Goal: Use online tool/utility

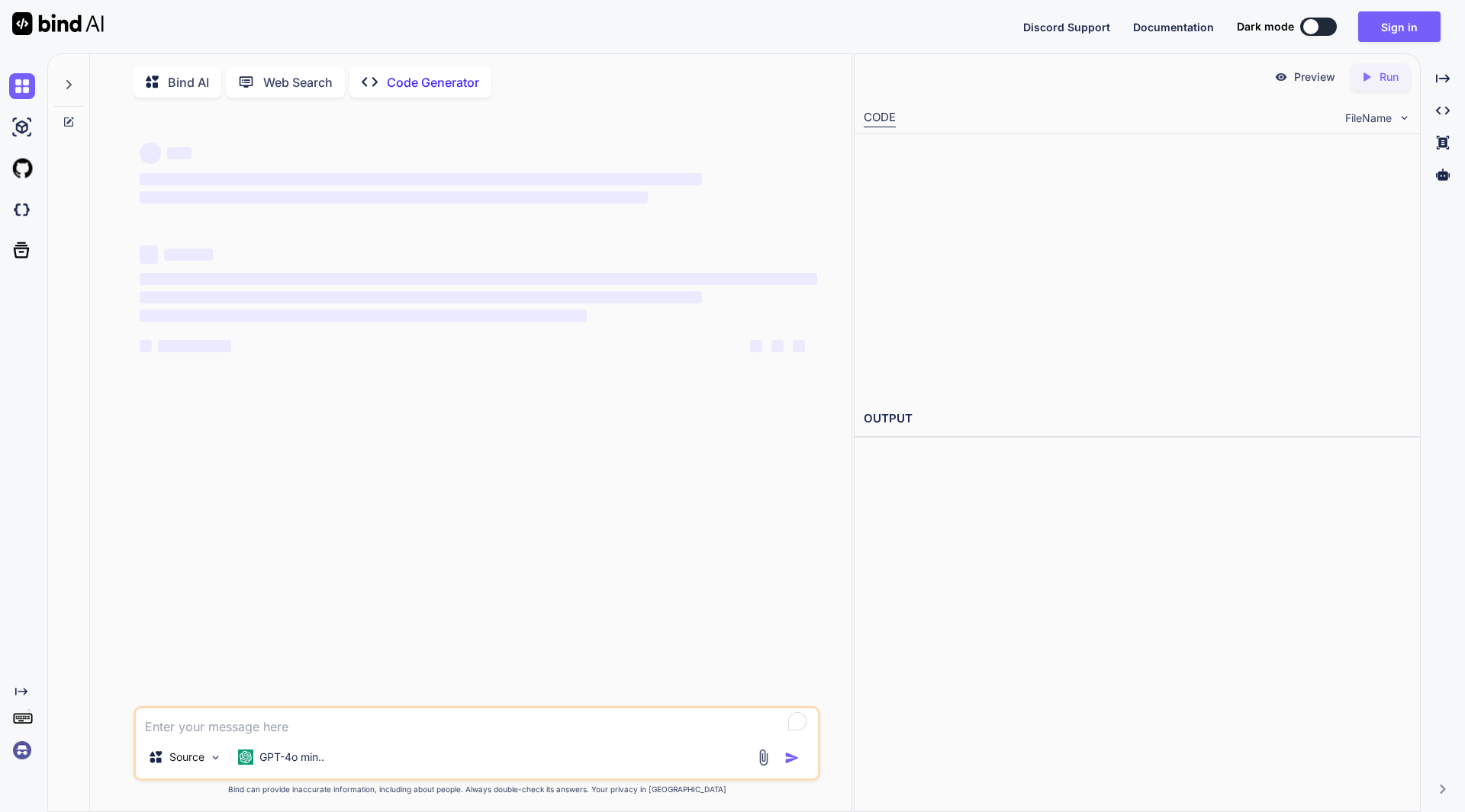
click at [339, 733] on textarea "To enrich screen reader interactions, please activate Accessibility in Grammarl…" at bounding box center [477, 722] width 682 height 27
type textarea "x"
type textarea "H"
type textarea "x"
type textarea "He"
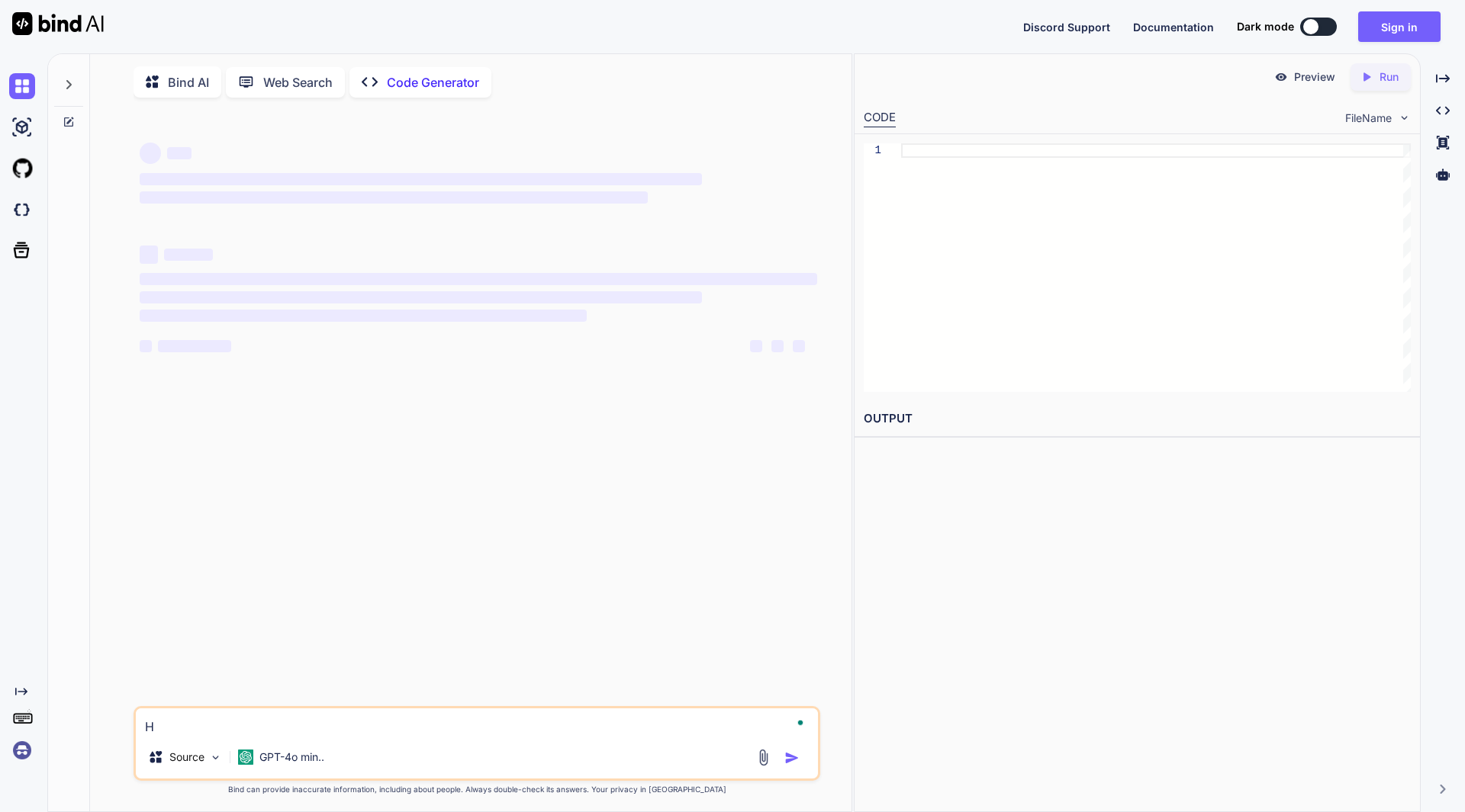
type textarea "x"
type textarea "Her"
type textarea "x"
type textarea "Here"
type textarea "x"
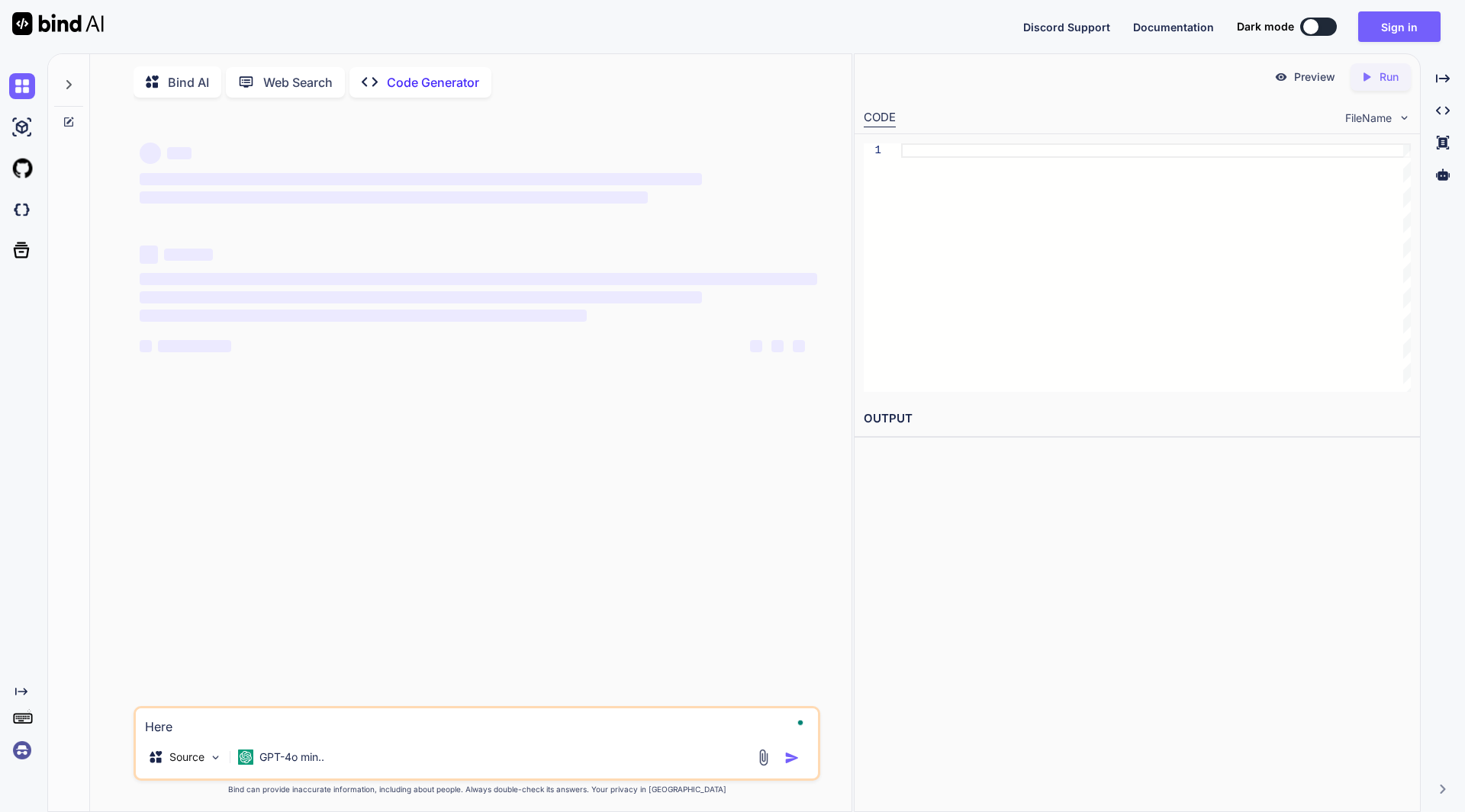
type textarea "Here"
type textarea "x"
type textarea "Here i"
type textarea "x"
type textarea "Here is"
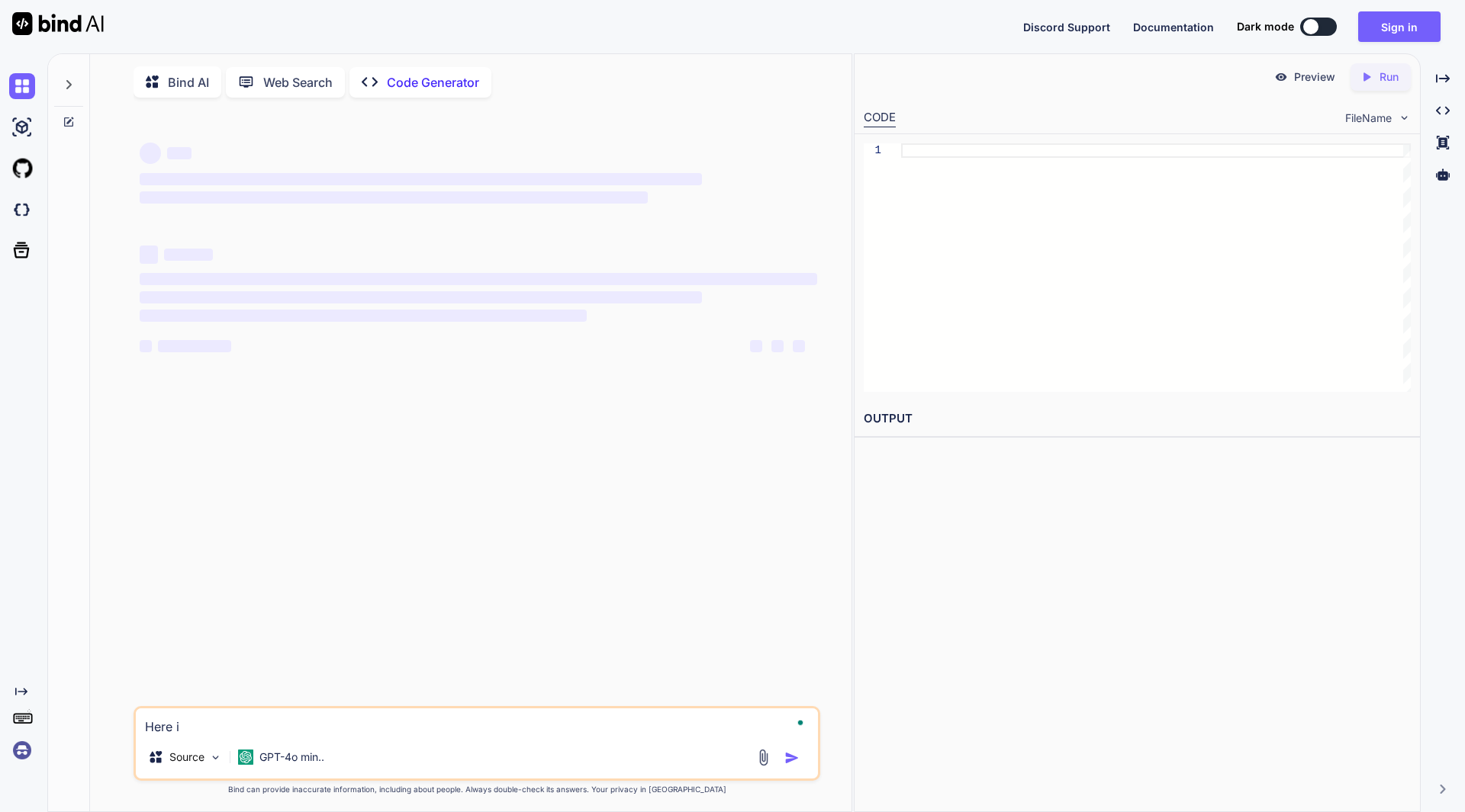
type textarea "x"
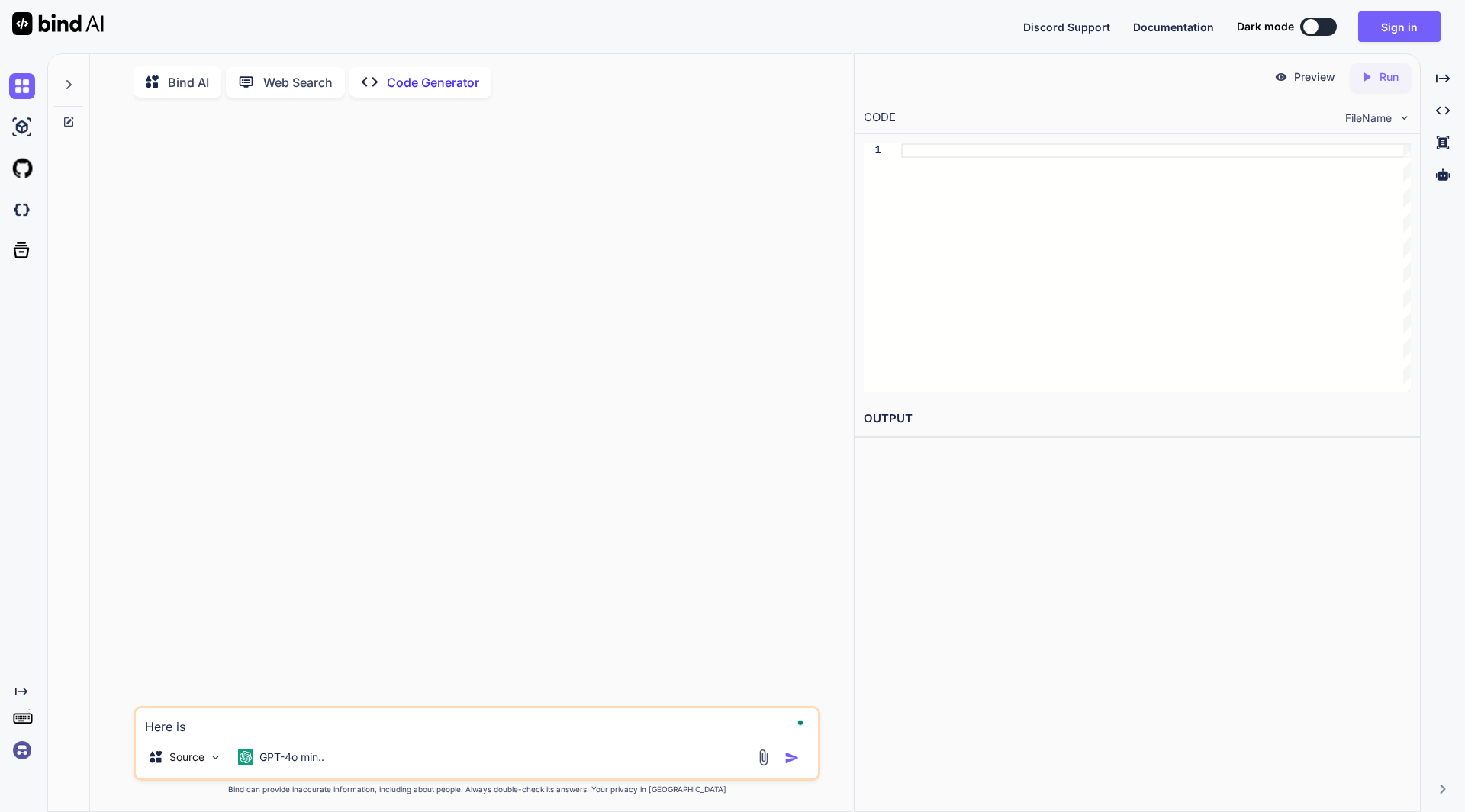
type textarea "Here is m"
type textarea "x"
type textarea "Here is my"
type textarea "x"
type textarea "Here is my"
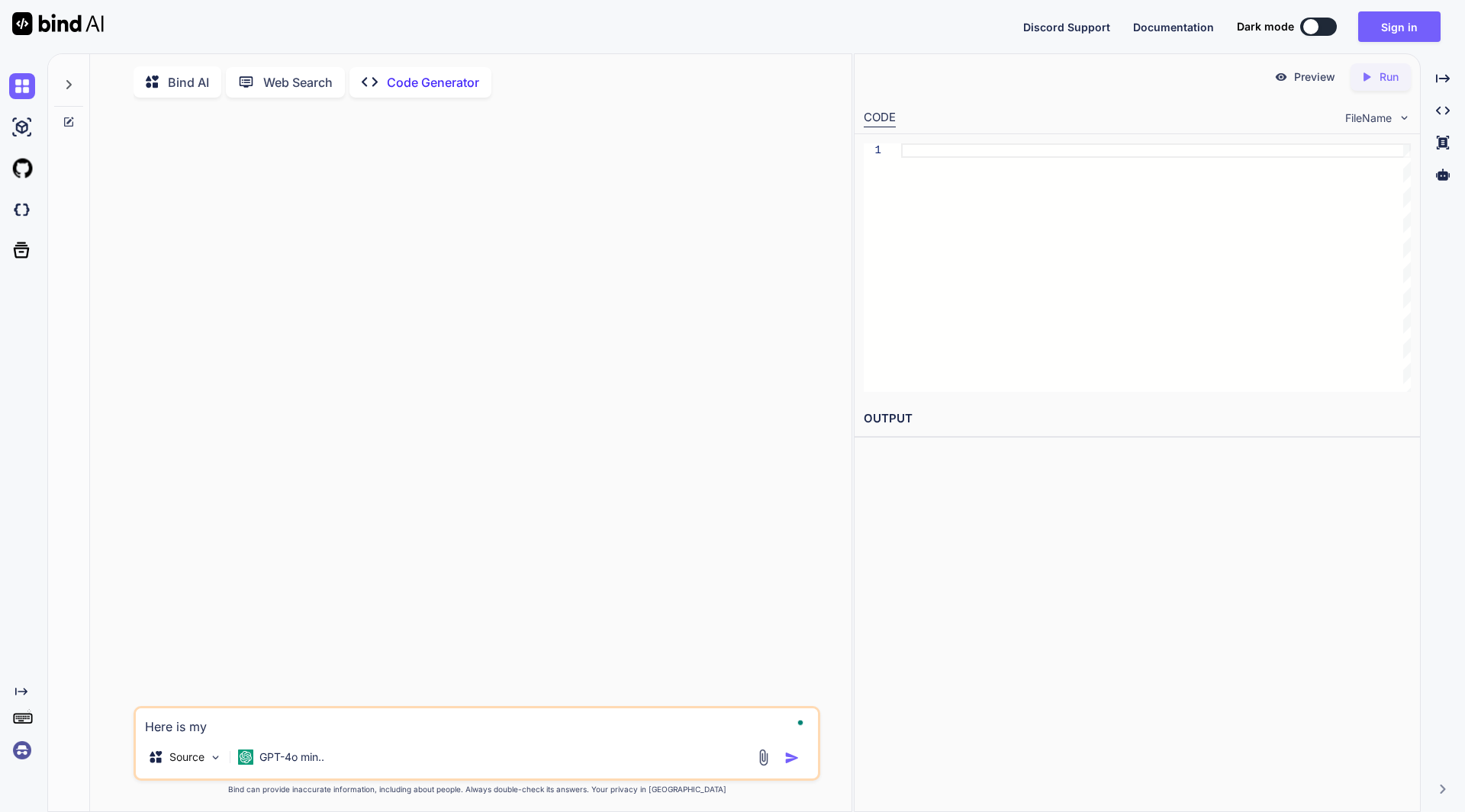
type textarea "x"
type textarea "Here is my e"
type textarea "x"
type textarea "Here is my ex"
type textarea "x"
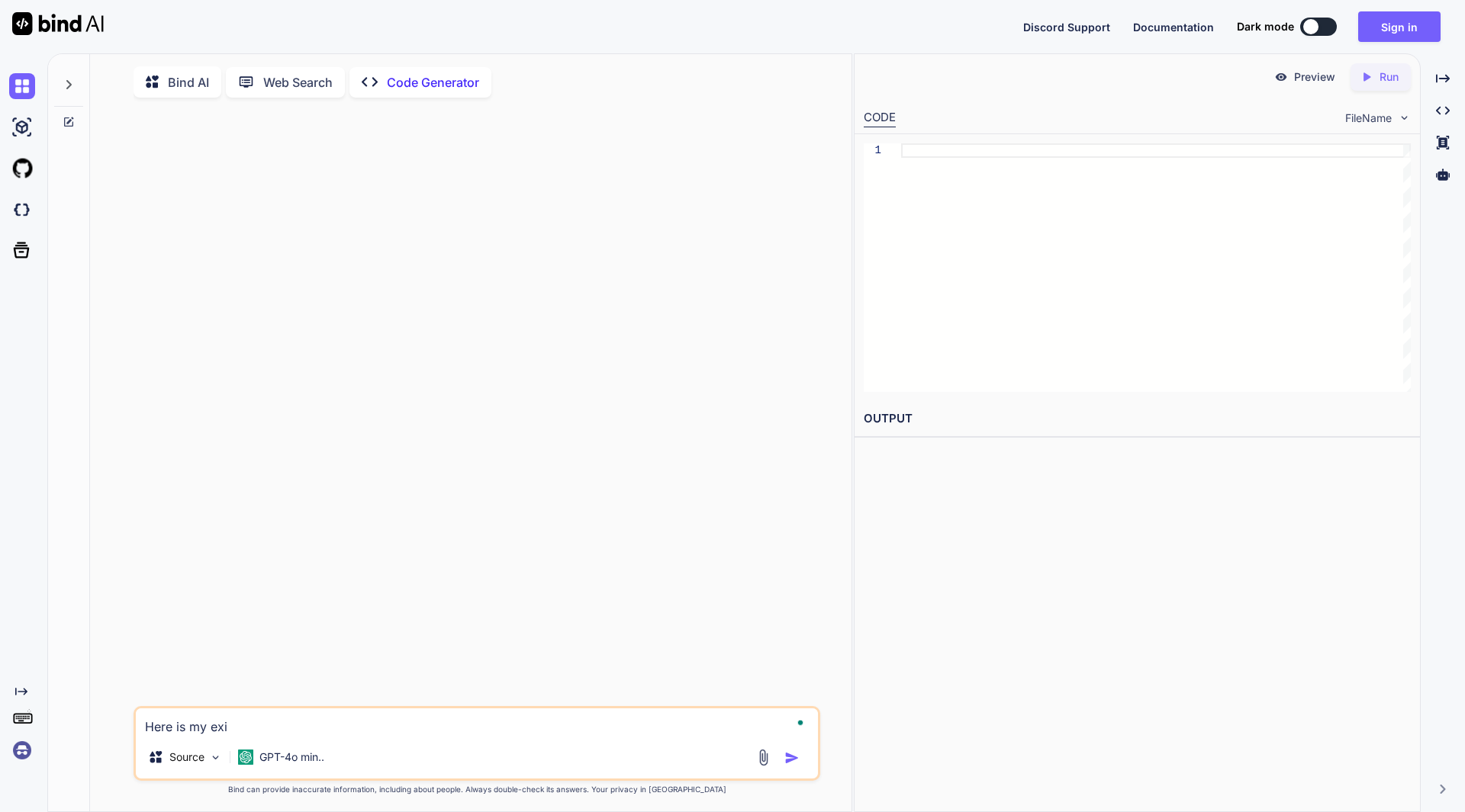
type textarea "Here is my exis"
type textarea "x"
type textarea "Here is my exist"
type textarea "x"
type textarea "Here is my existi"
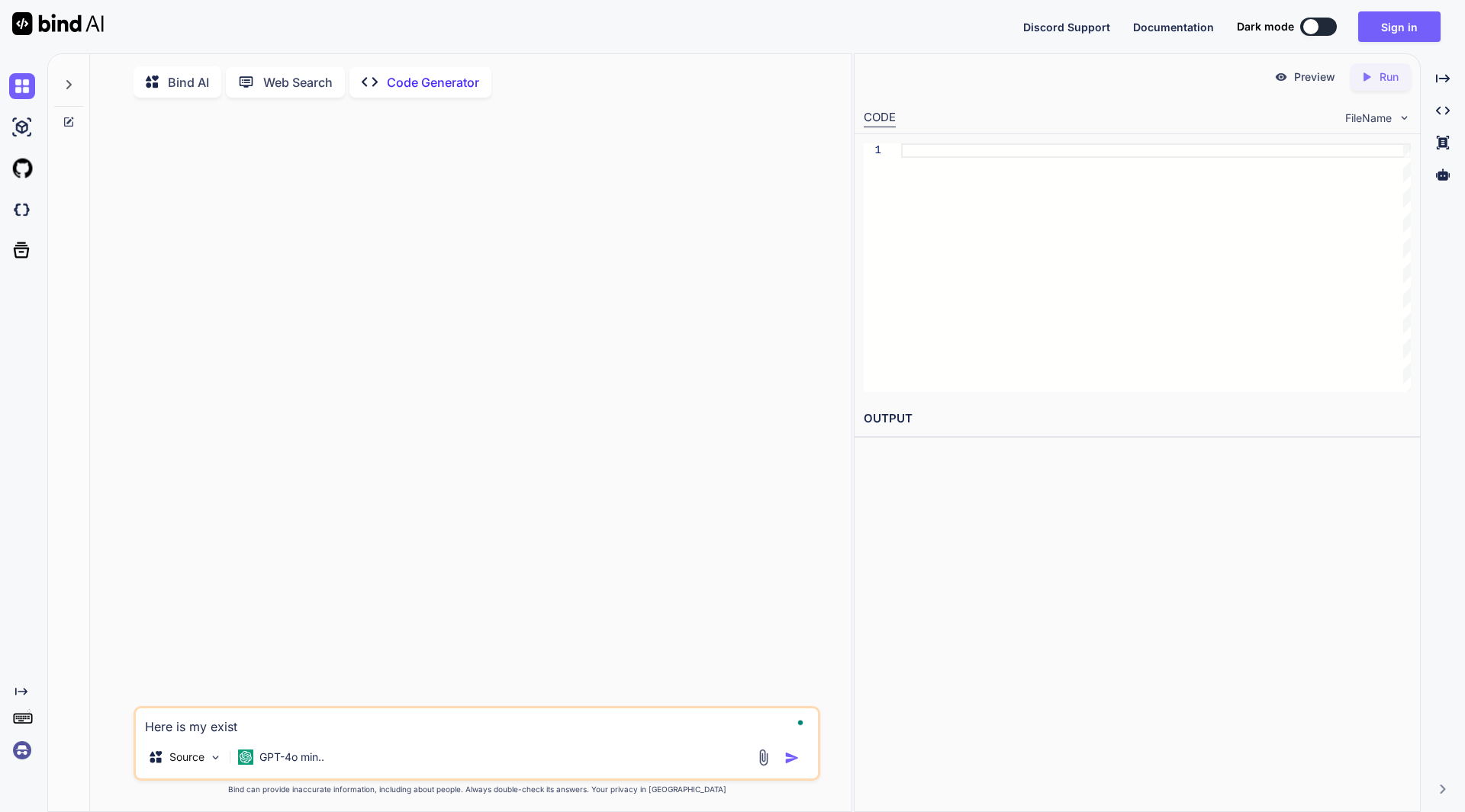
type textarea "x"
type textarea "Here is my existin"
type textarea "x"
type textarea "Here is my existing"
type textarea "x"
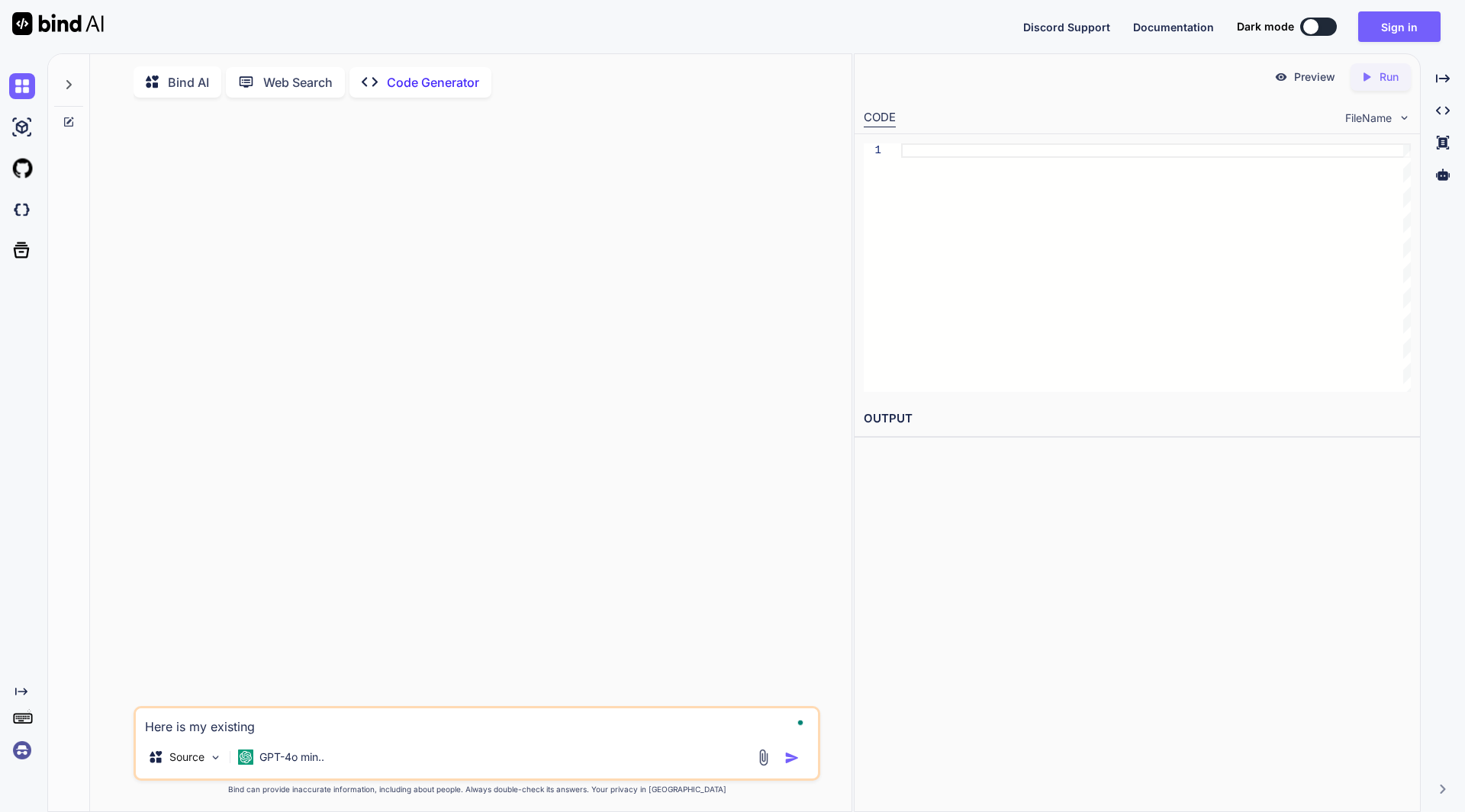
type textarea "Here is my existing"
type textarea "x"
type textarea "Here is my existing c"
type textarea "x"
type textarea "Here is my existing co"
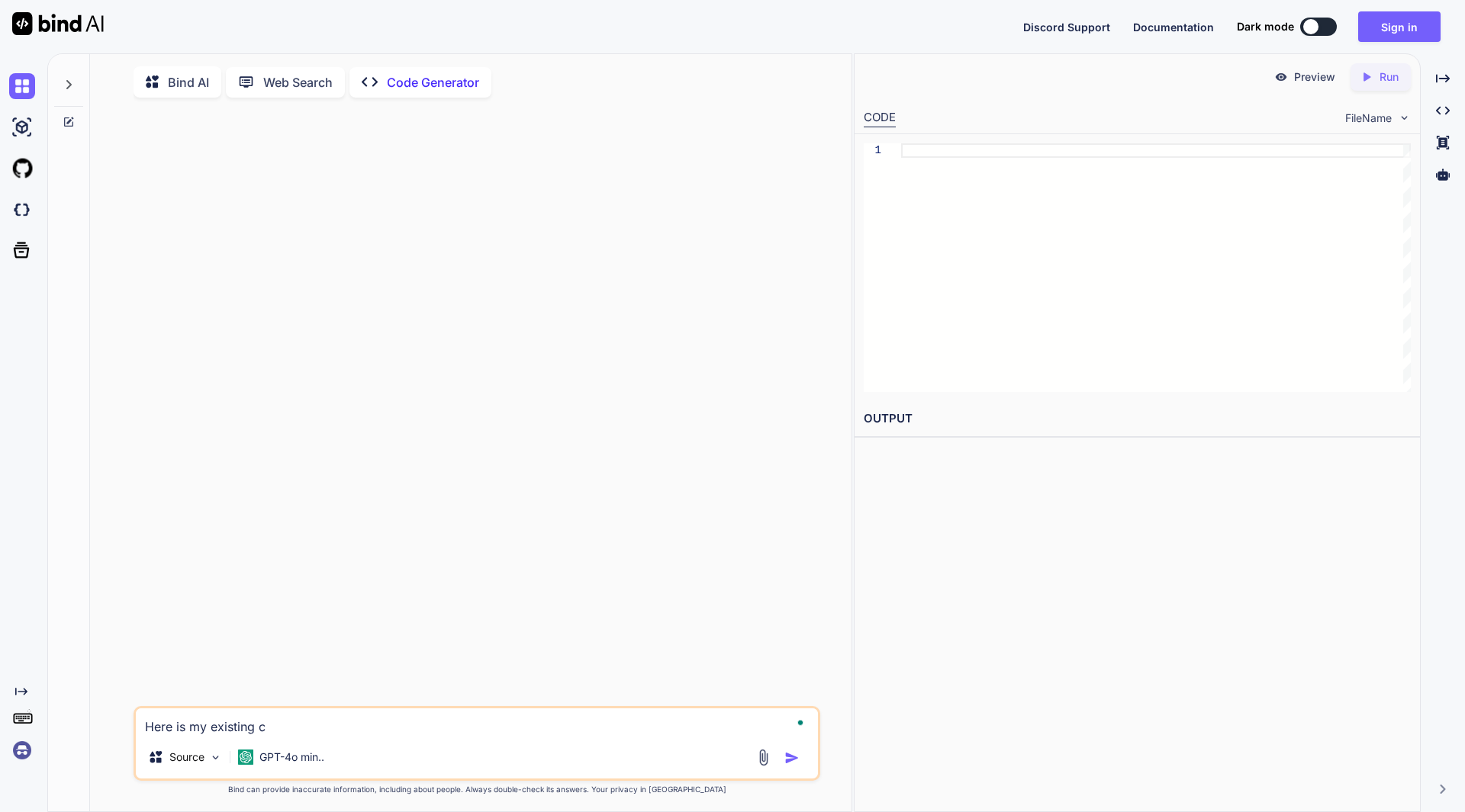
type textarea "x"
type textarea "Here is my existing cod"
type textarea "x"
type textarea "Here is my existing code"
type textarea "x"
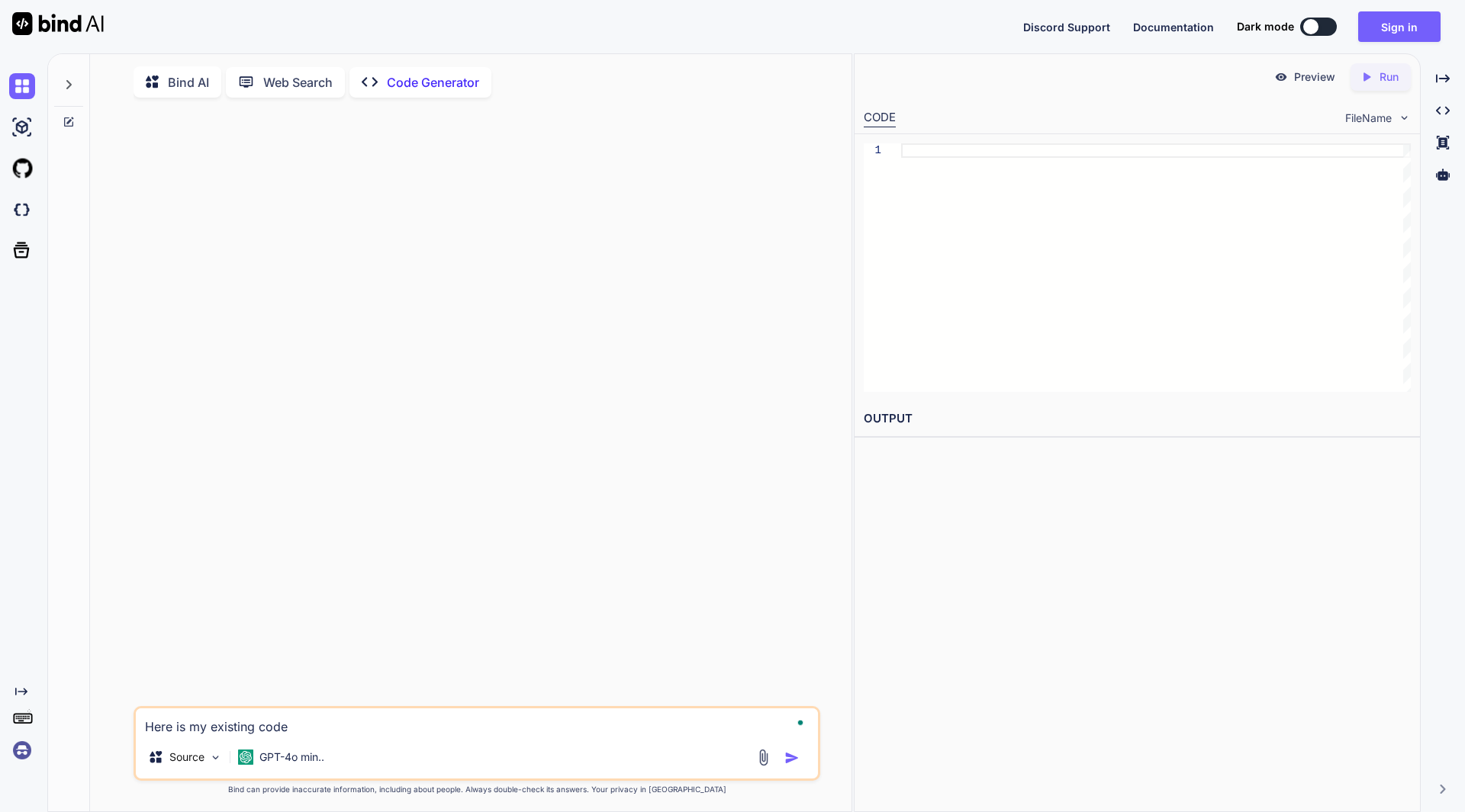
type textarea "Here is my existing code."
type textarea "x"
type textarea "Here is my existing code."
type textarea "x"
type textarea "Here is my existing code."
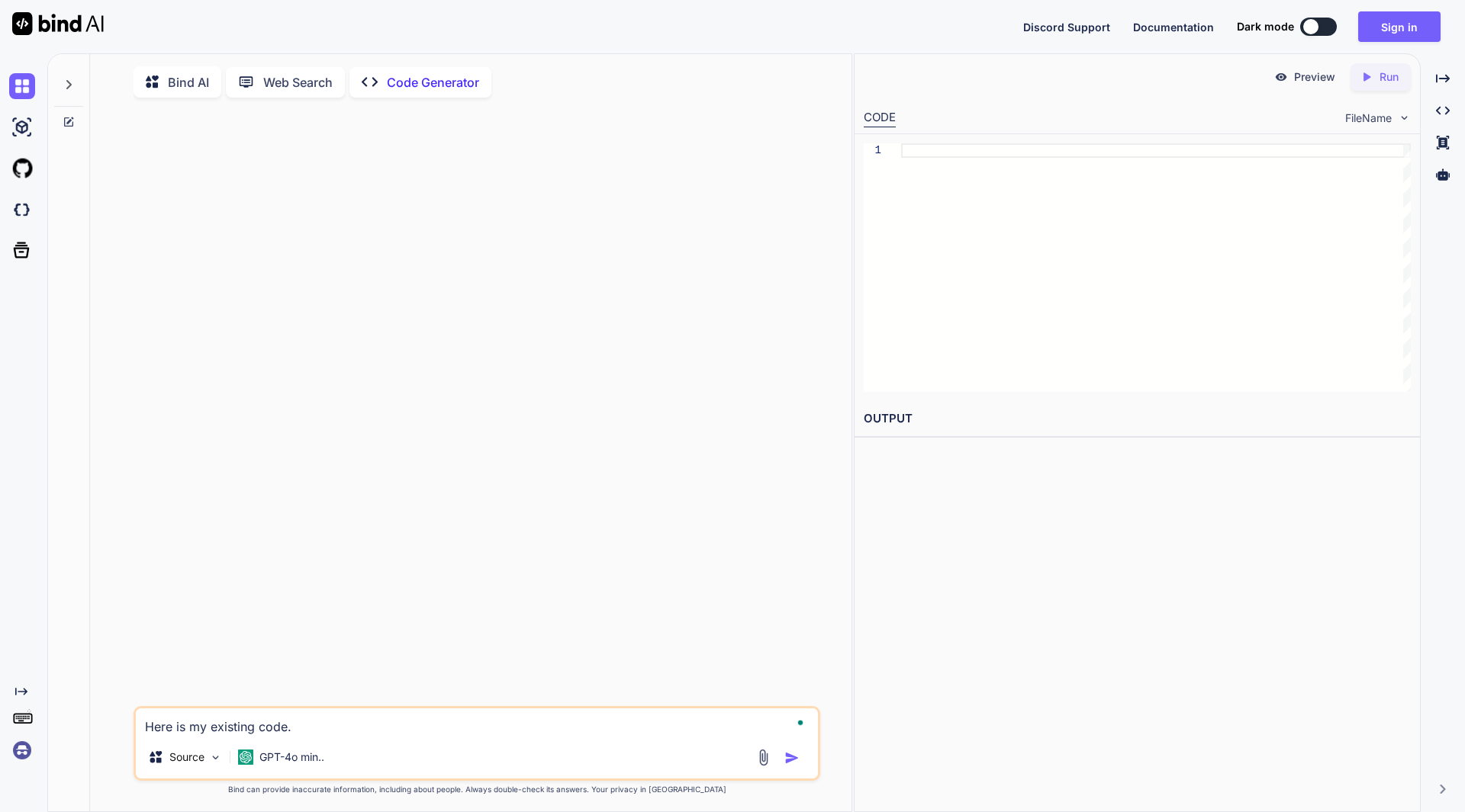
type textarea "x"
type textarea "Here is my existing code. I"
type textarea "x"
type textarea "Here is my existing code. I"
type textarea "x"
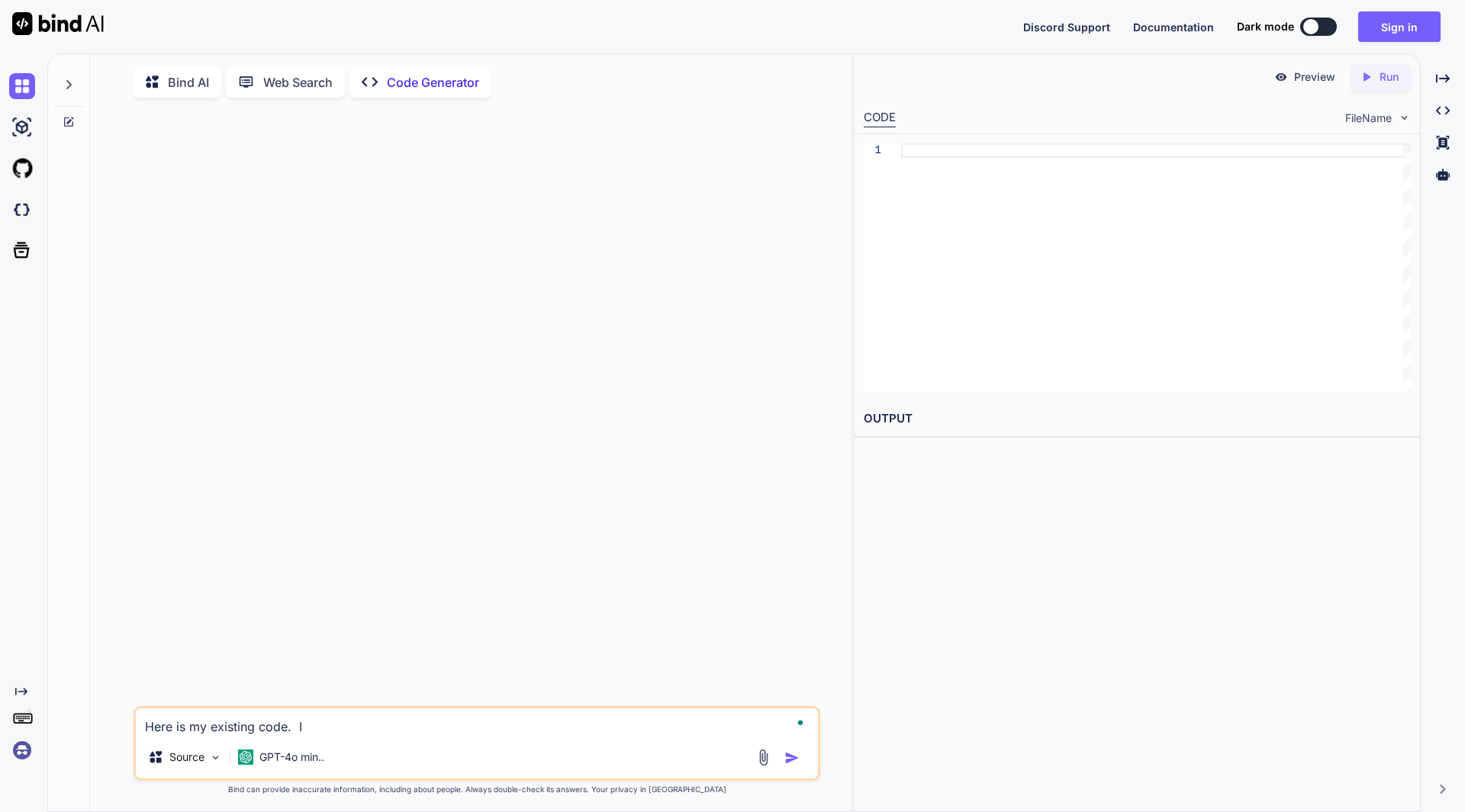
type textarea "Here is my existing code. I w"
type textarea "x"
type textarea "Here is my existing code. I wo"
type textarea "x"
type textarea "Here is my existing code. I wou"
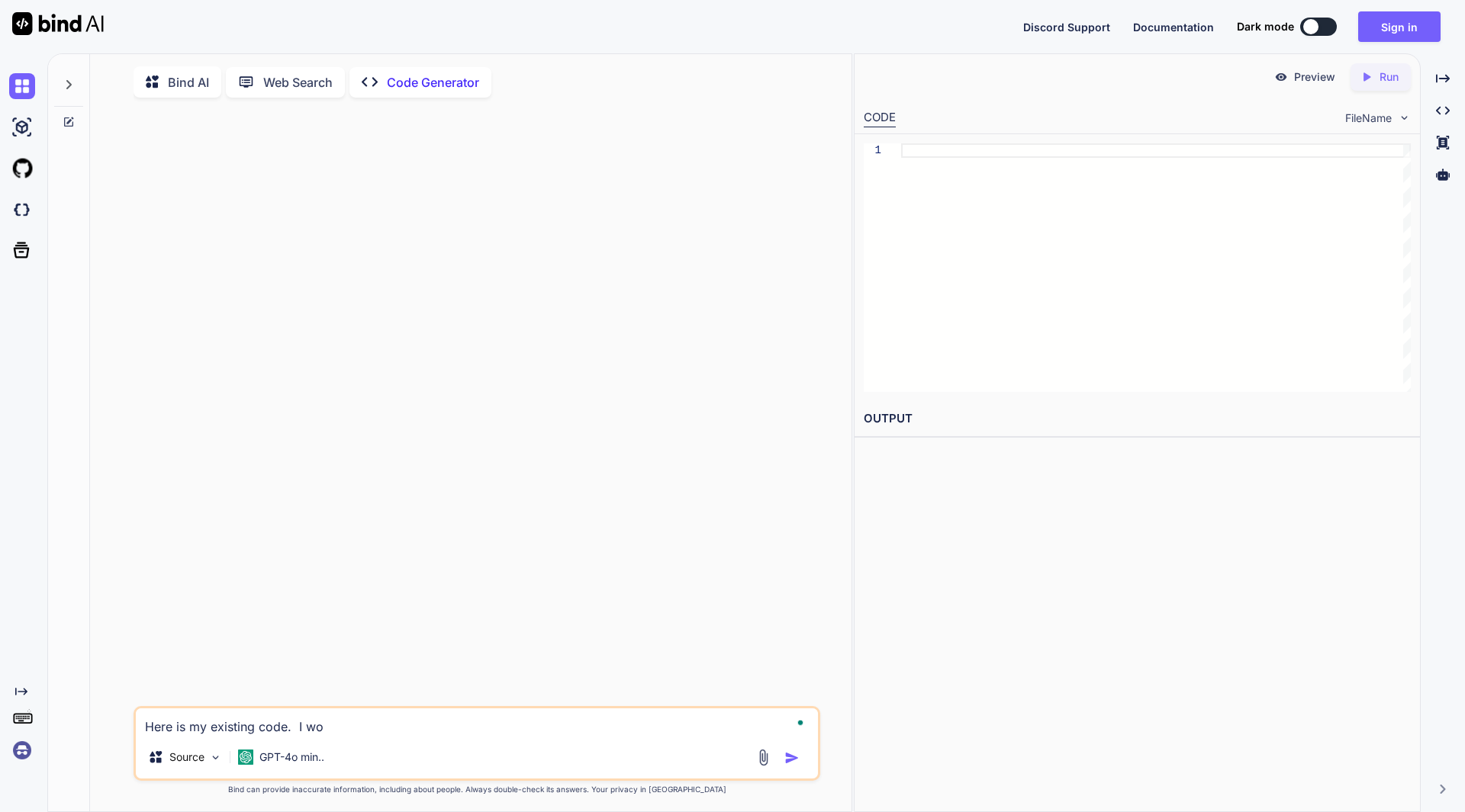
type textarea "x"
type textarea "Here is my existing code. I woul"
type textarea "x"
type textarea "Here is my existing code. I would"
type textarea "x"
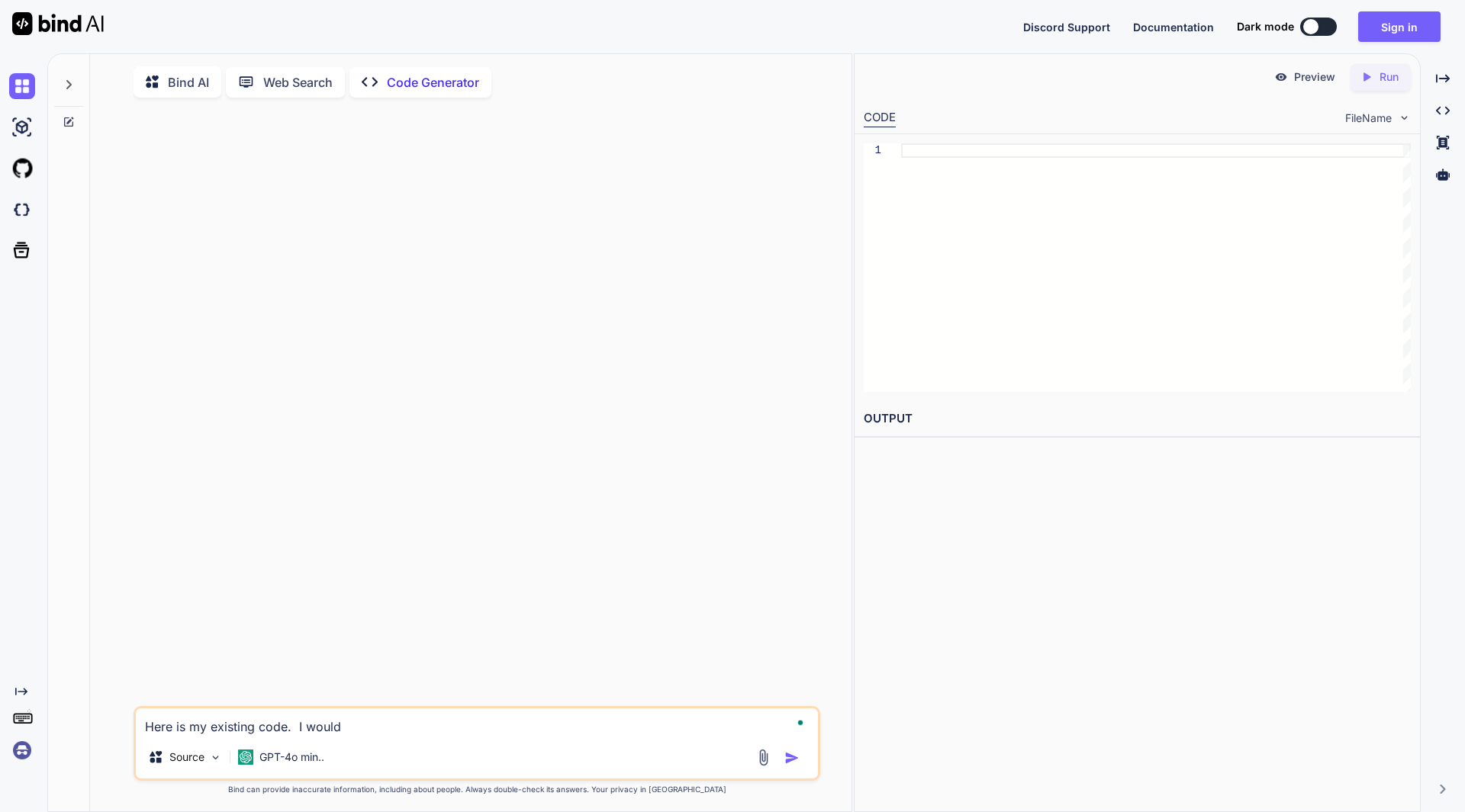
type textarea "Here is my existing code. I would"
type textarea "x"
type textarea "Here is my existing code. I would l"
type textarea "x"
type textarea "Here is my existing code. I would li"
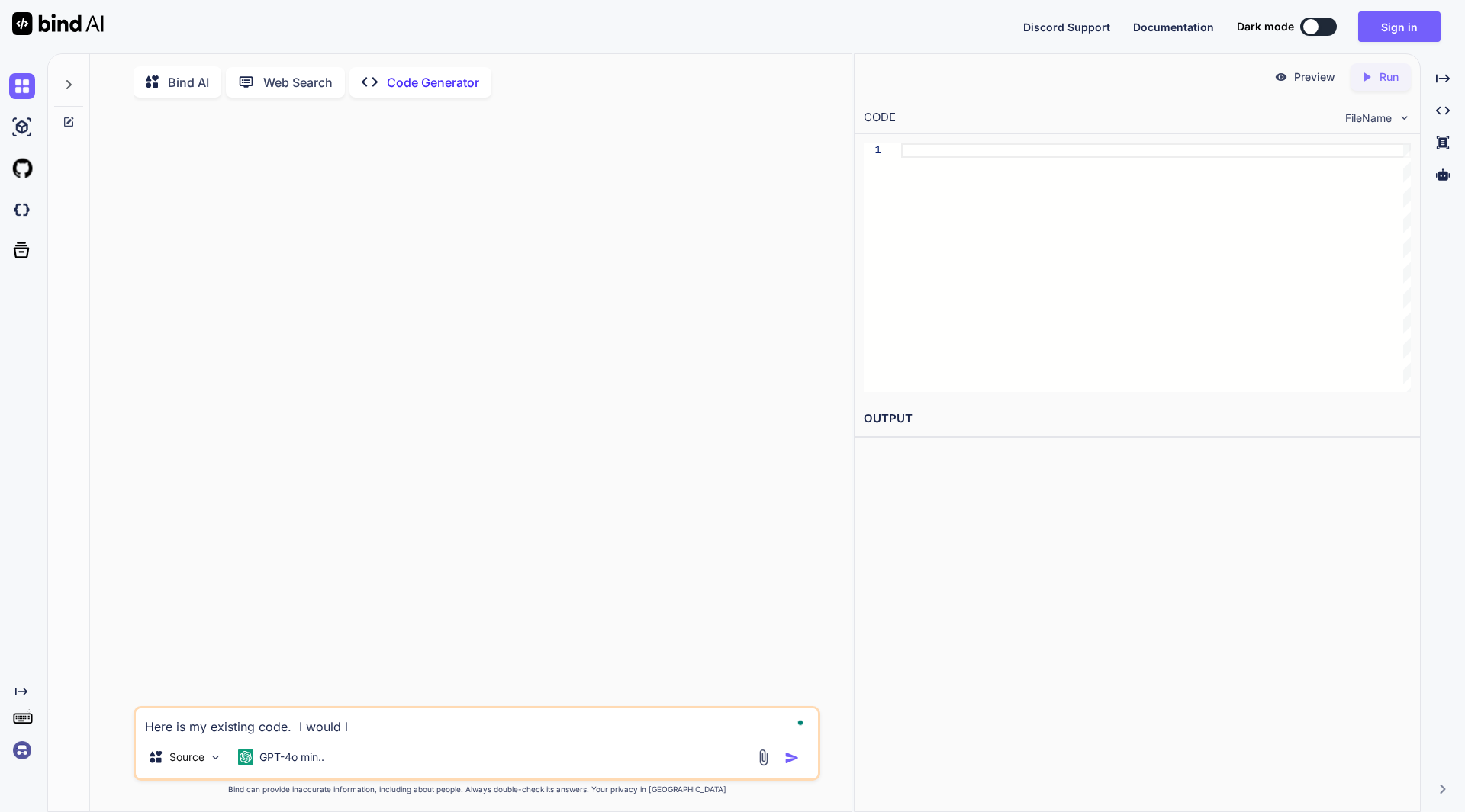
type textarea "x"
type textarea "Here is my existing code. I would lik"
type textarea "x"
type textarea "Here is my existing code. I would like"
type textarea "x"
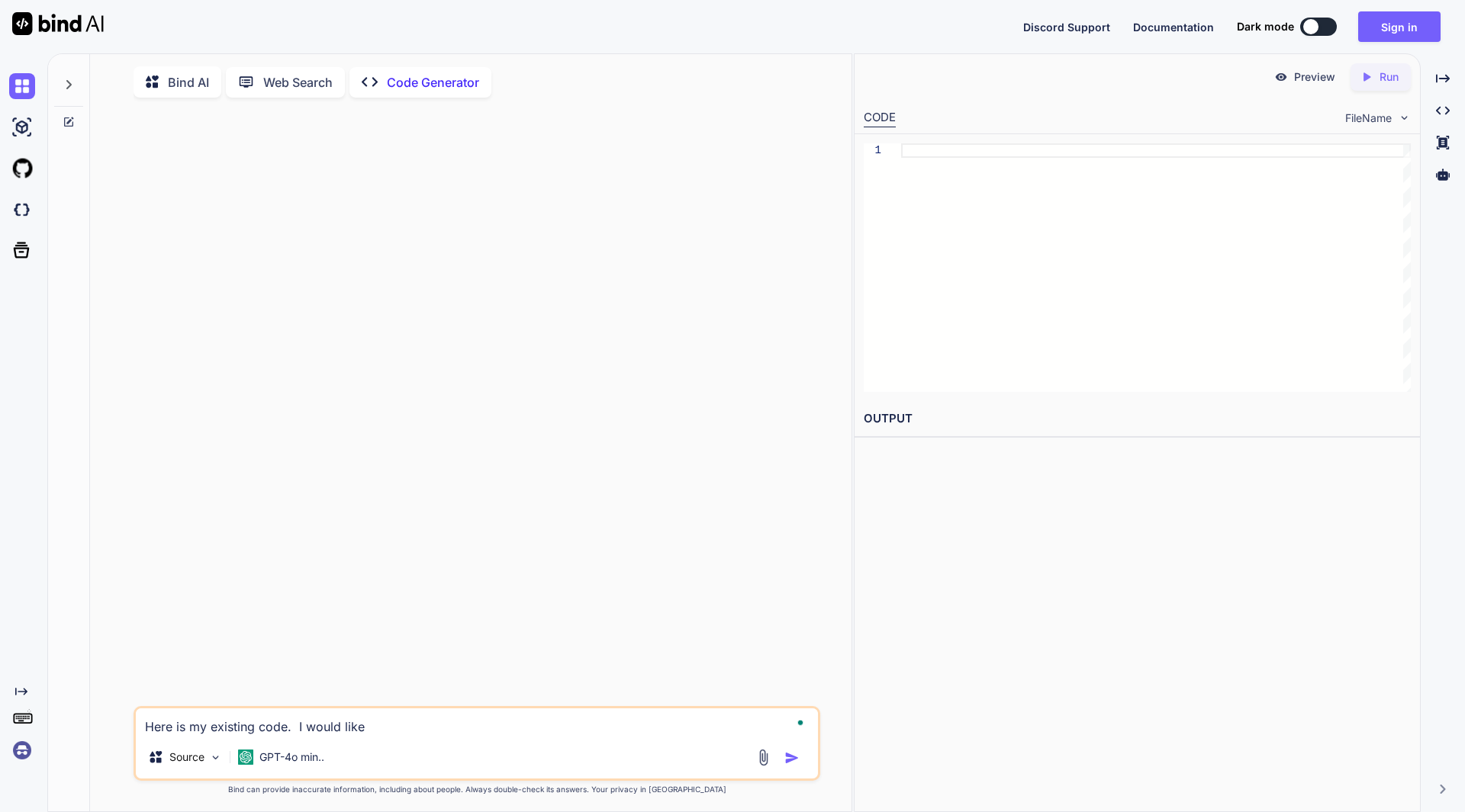
type textarea "Here is my existing code. I would like"
type textarea "x"
type textarea "Here is my existing code. I would like t"
type textarea "x"
type textarea "Here is my existing code. I would like to"
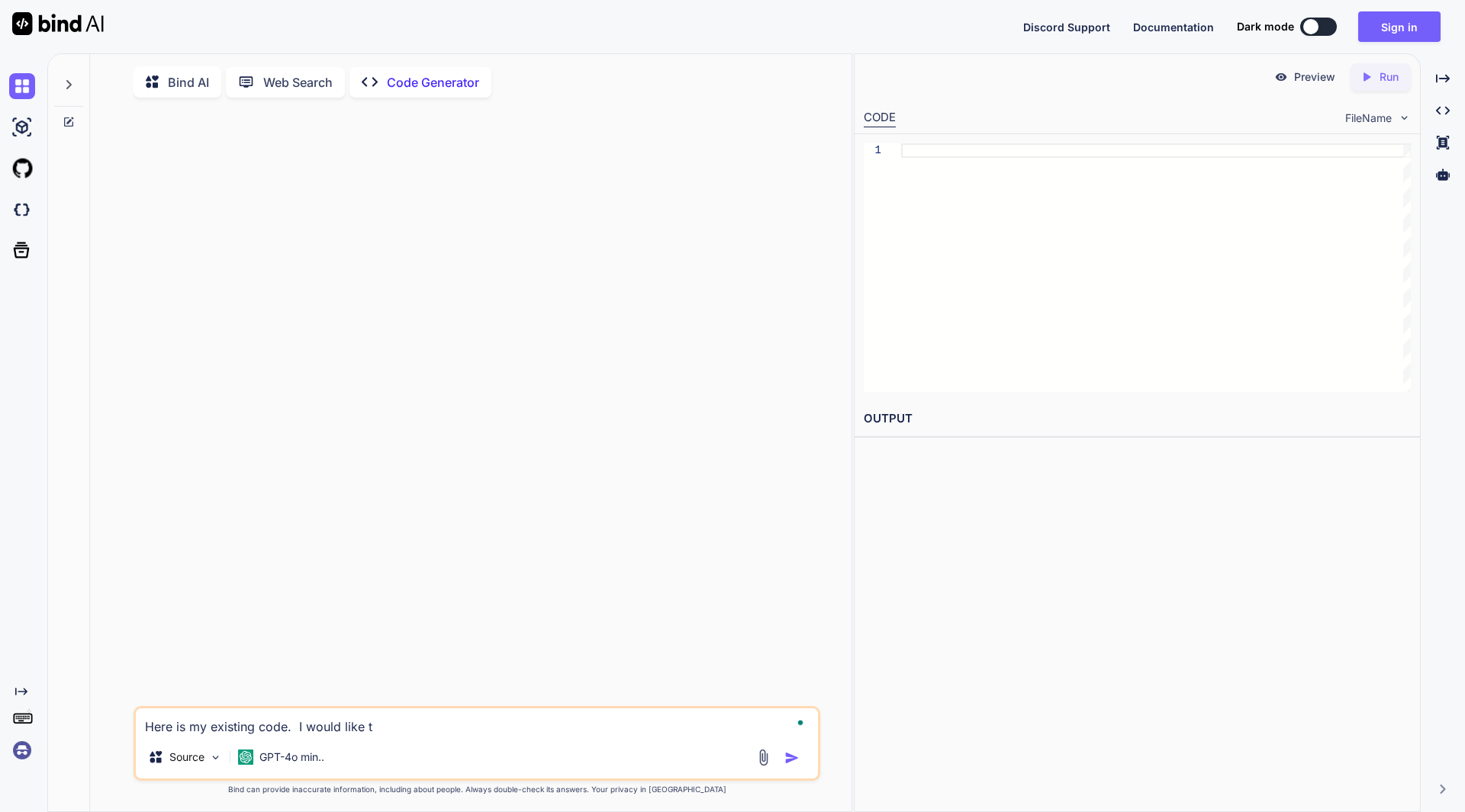
type textarea "x"
type textarea "Here is my existing code. I would like to"
type textarea "x"
type textarea "Here is my existing code. I would like to m"
type textarea "x"
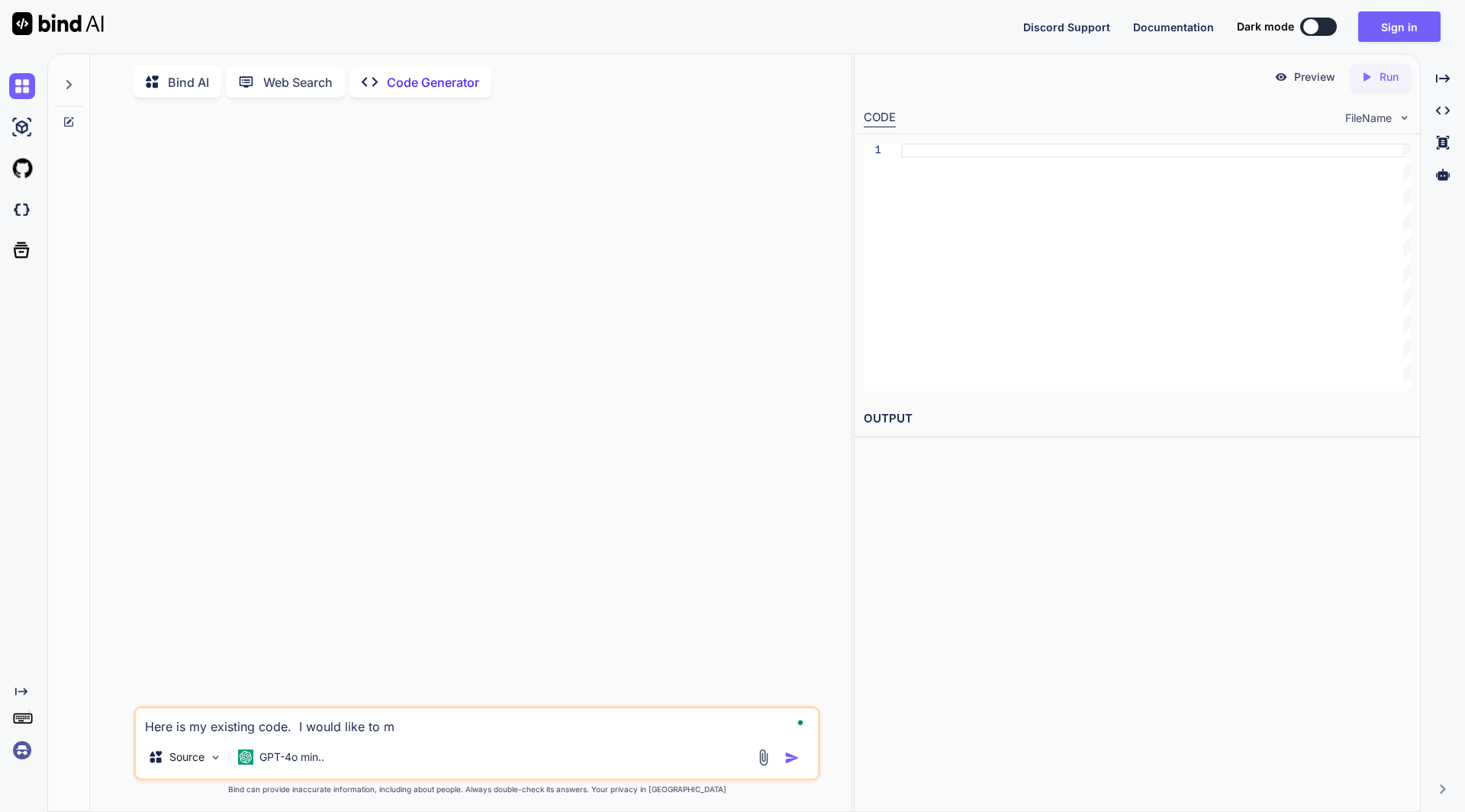
type textarea "Here is my existing code. I would like to ma"
type textarea "x"
type textarea "Here is my existing code. I would like to mak"
type textarea "x"
type textarea "Here is my existing code. I would like to make"
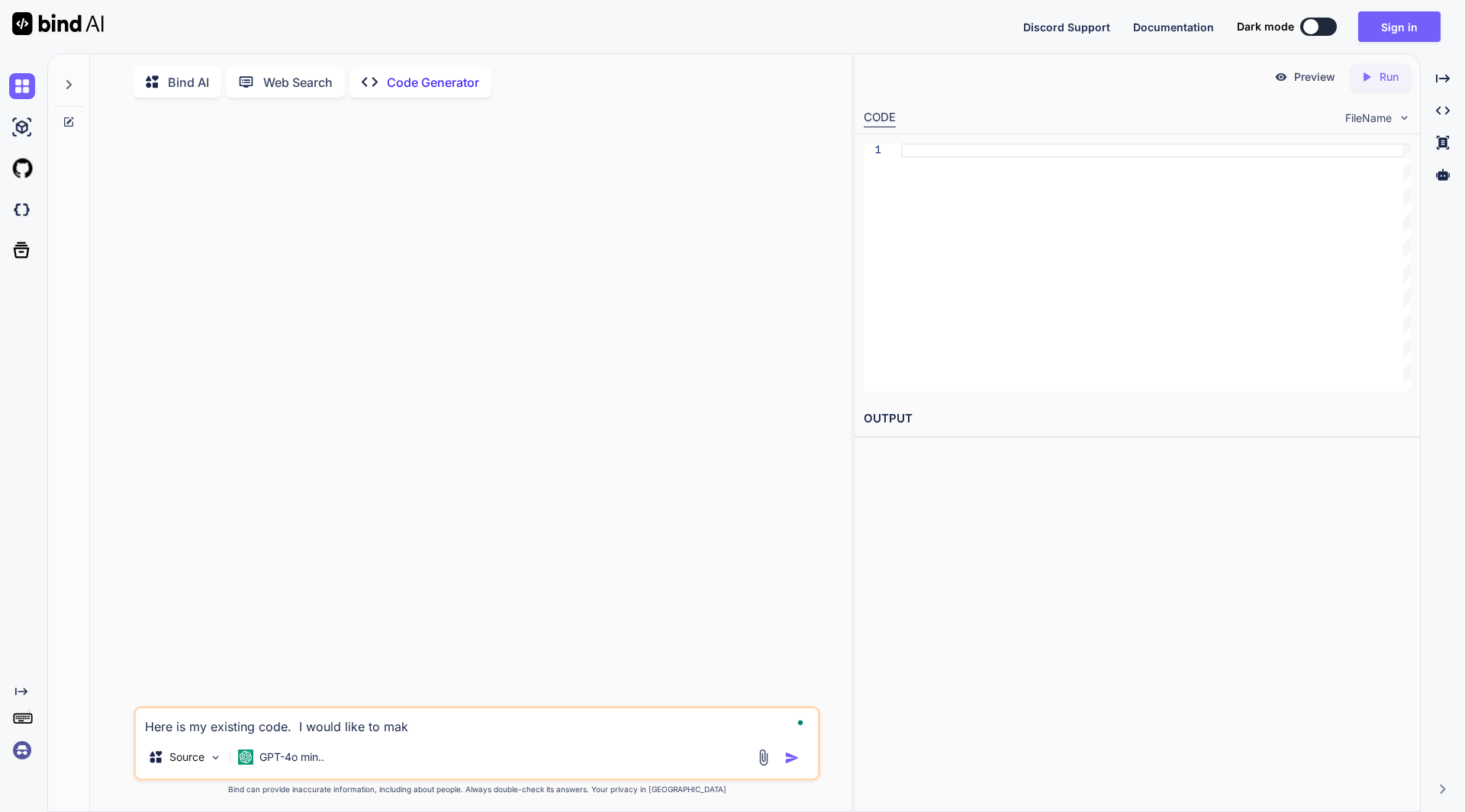
type textarea "x"
type textarea "Here is my existing code. I would like to make"
type textarea "x"
type textarea "Here is my existing code. I would like to make s"
type textarea "x"
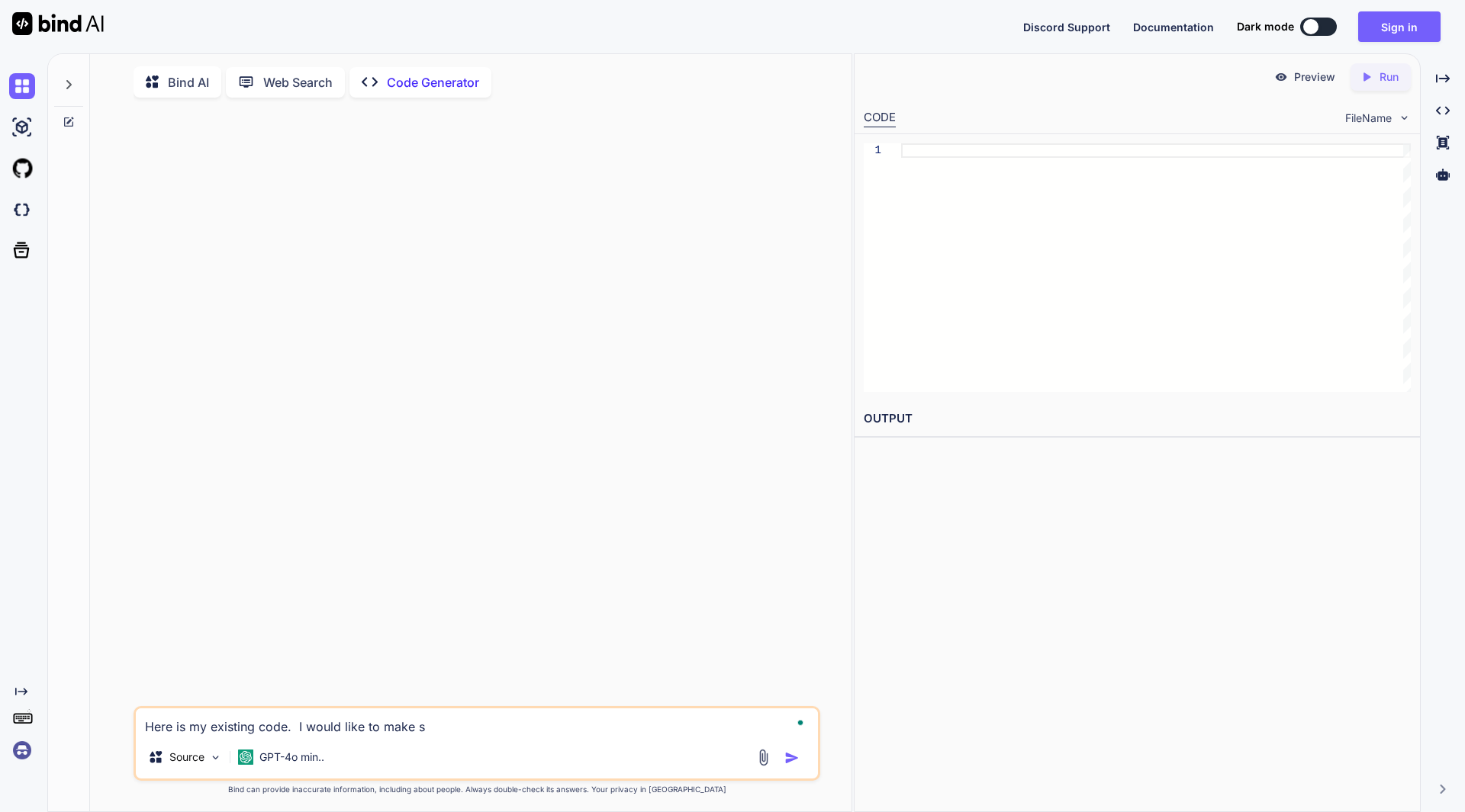
type textarea "Here is my existing code. I would like to make so"
type textarea "x"
type textarea "Here is my existing code. I would like to make som"
type textarea "x"
type textarea "Here is my existing code. I would like to make some"
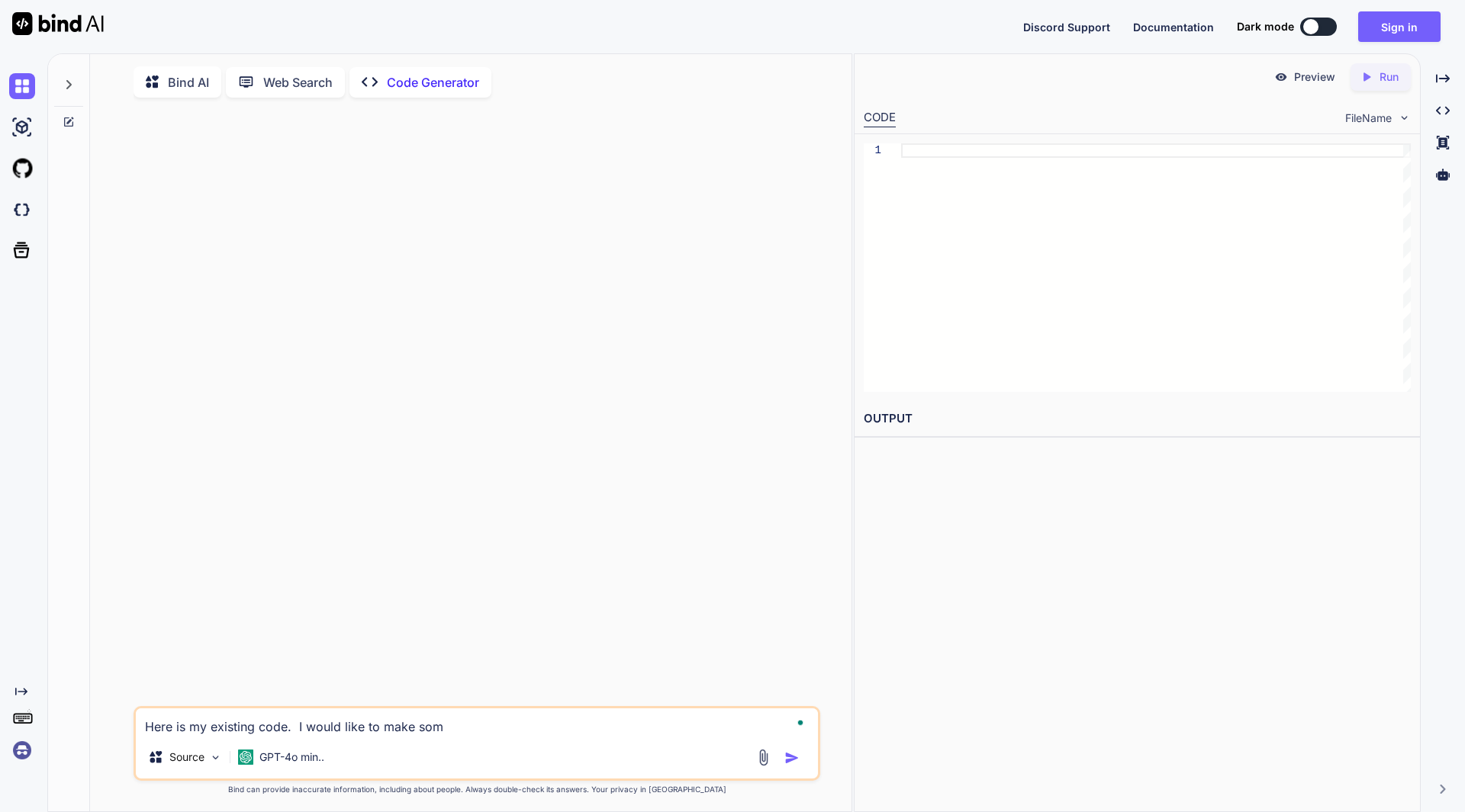
type textarea "x"
type textarea "Here is my existing code. I would like to make some"
type textarea "x"
type textarea "Here is my existing code. I would like to make some e"
type textarea "x"
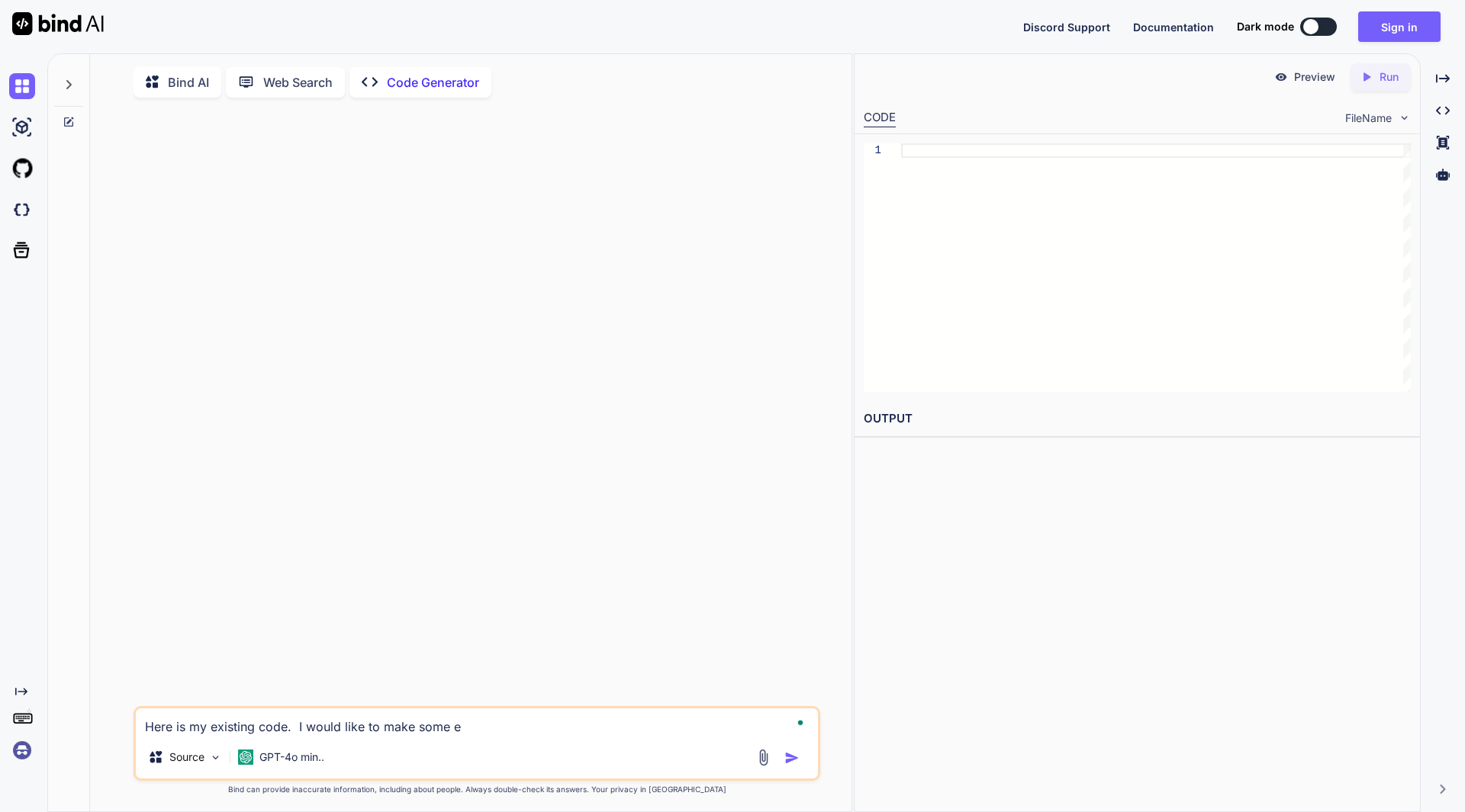
type textarea "Here is my existing code. I would like to make some ed"
type textarea "x"
type textarea "Here is my existing code. I would like to make some edi"
type textarea "x"
type textarea "Here is my existing code. I would like to make some edit"
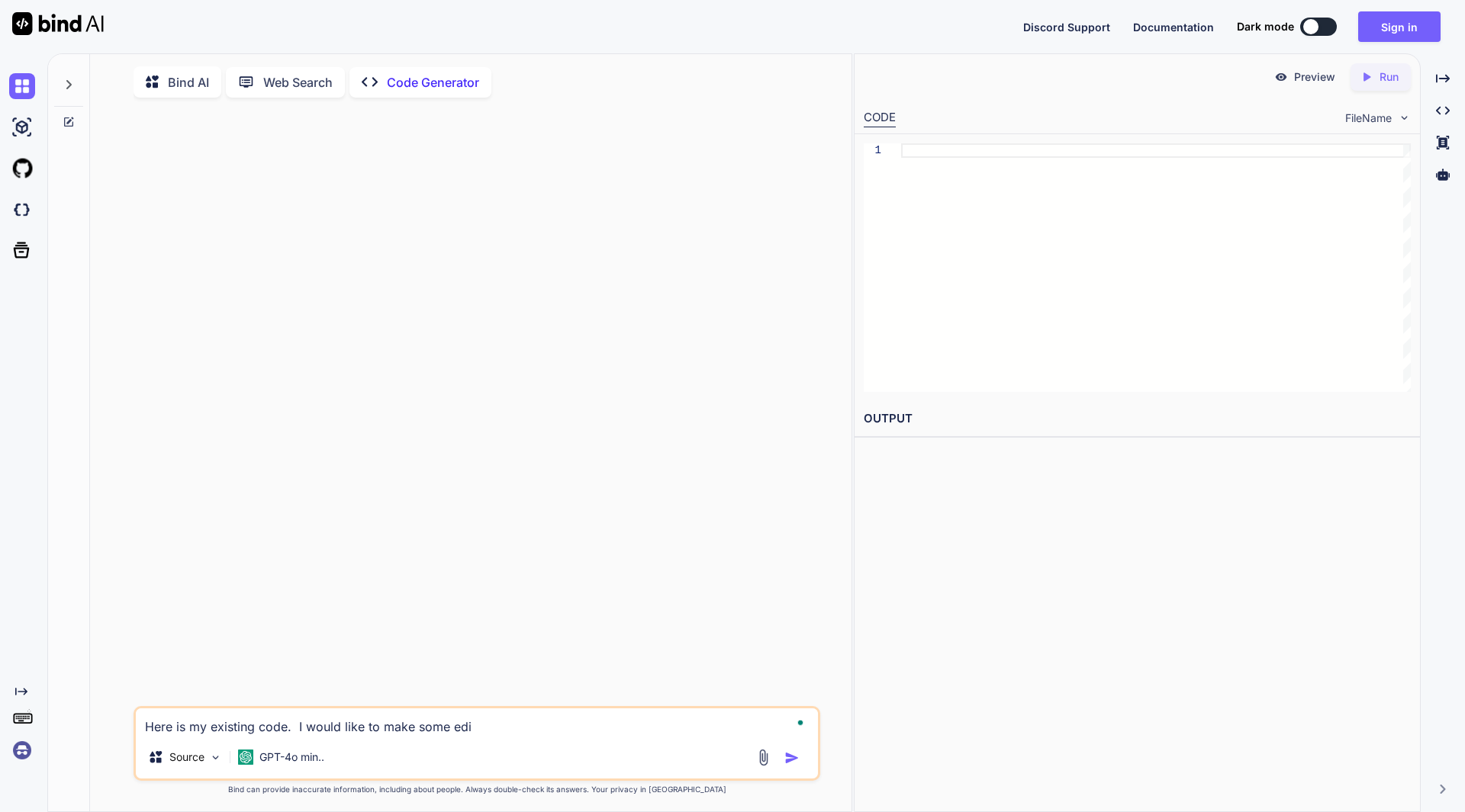
type textarea "x"
type textarea "Here is my existing code. I would like to make some edits"
type textarea "x"
type textarea "Here is my existing code. I would like to make some edits"
type textarea "x"
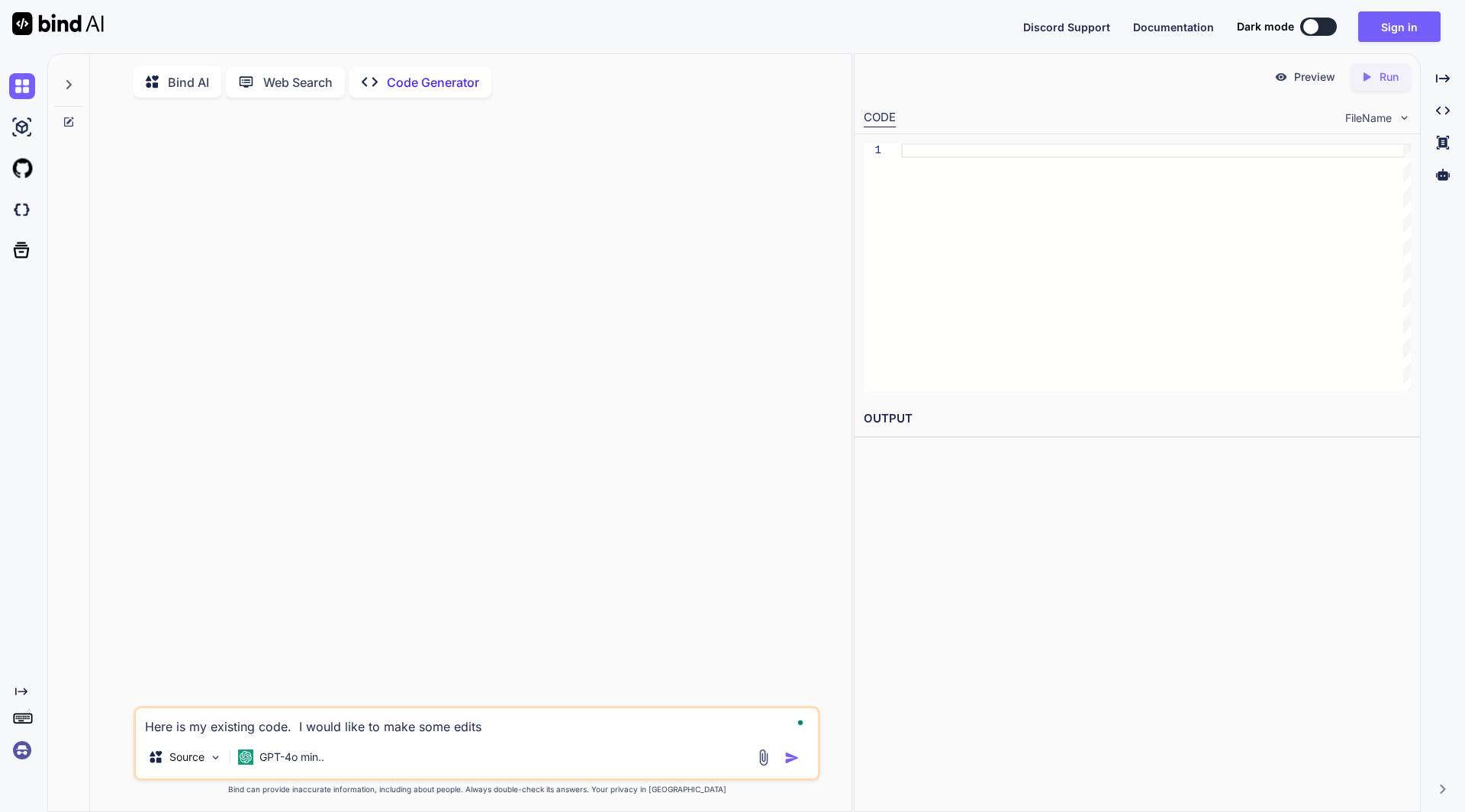
type textarea "Here is my existing code. I would like to make some edits t"
type textarea "x"
type textarea "Here is my existing code. I would like to make some edits to"
type textarea "x"
type textarea "Here is my existing code. I would like to make some edits to"
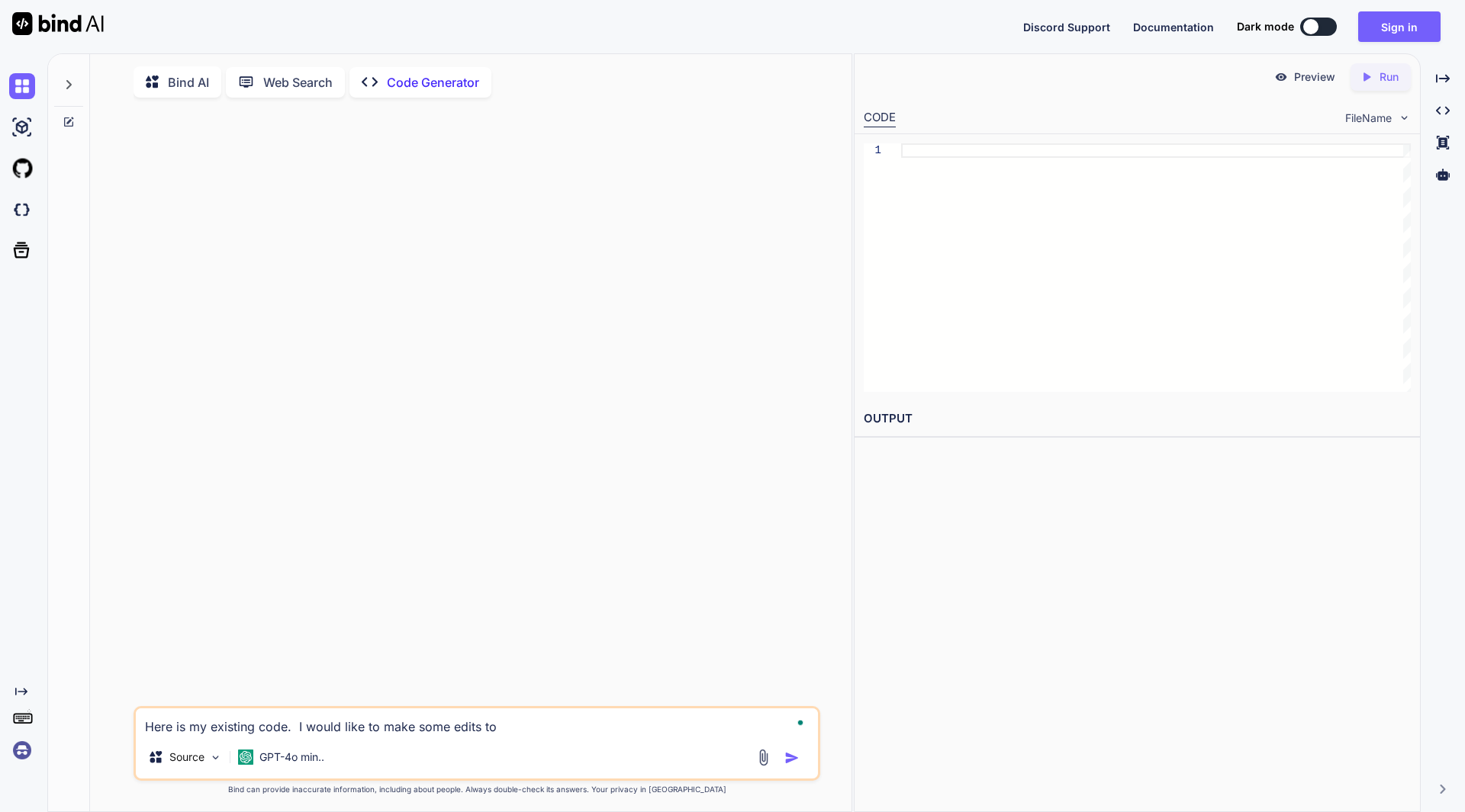
type textarea "x"
type textarea "Here is my existing code. I would like to make some edits to i"
type textarea "x"
type textarea "Here is my existing code. I would like to make some edits to it"
type textarea "x"
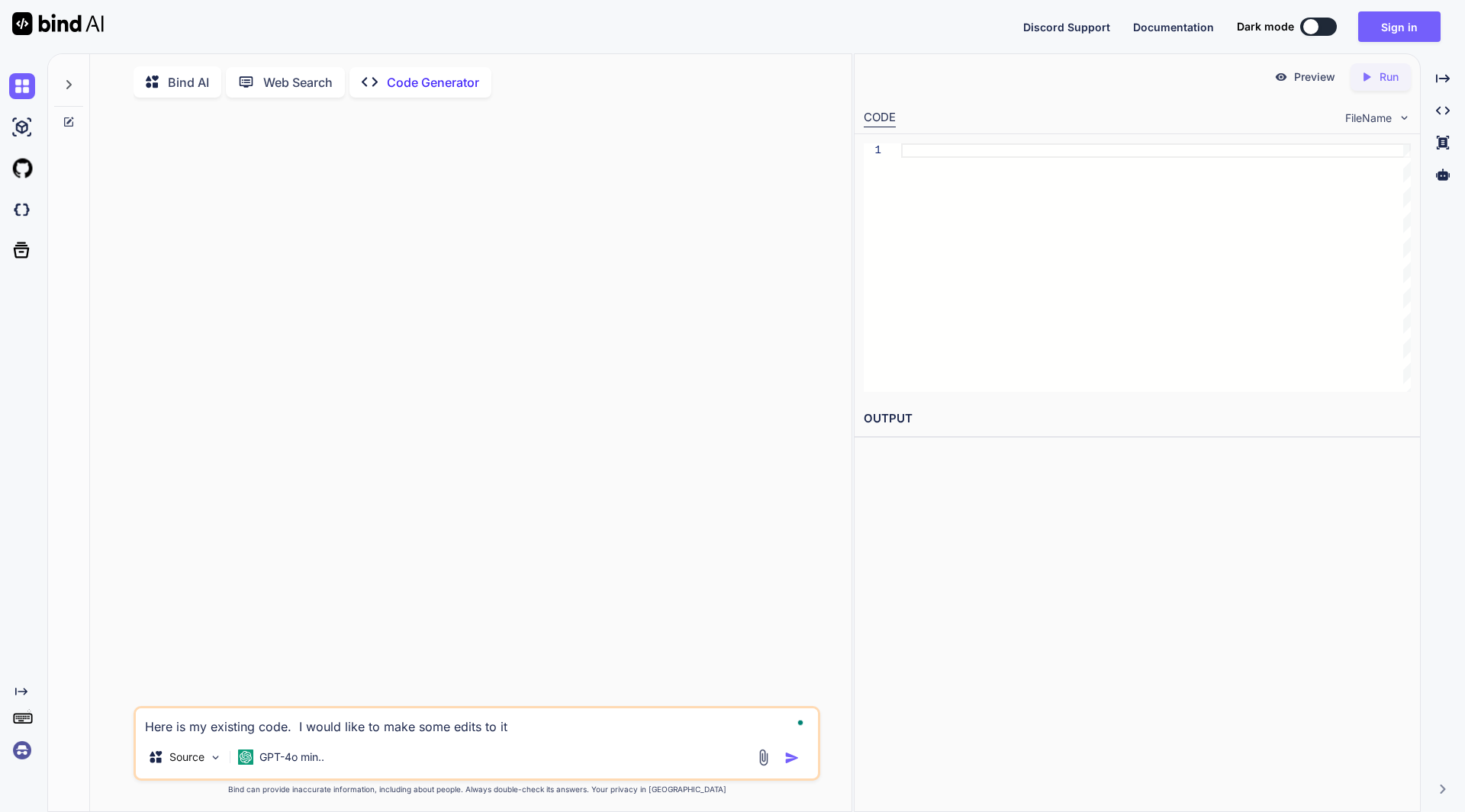
type textarea "Here is my existing code. I would like to make some edits to it."
type textarea "x"
type textarea "Here is my existing code. I would like to make some edits to it.[fusion_builder…"
type textarea "x"
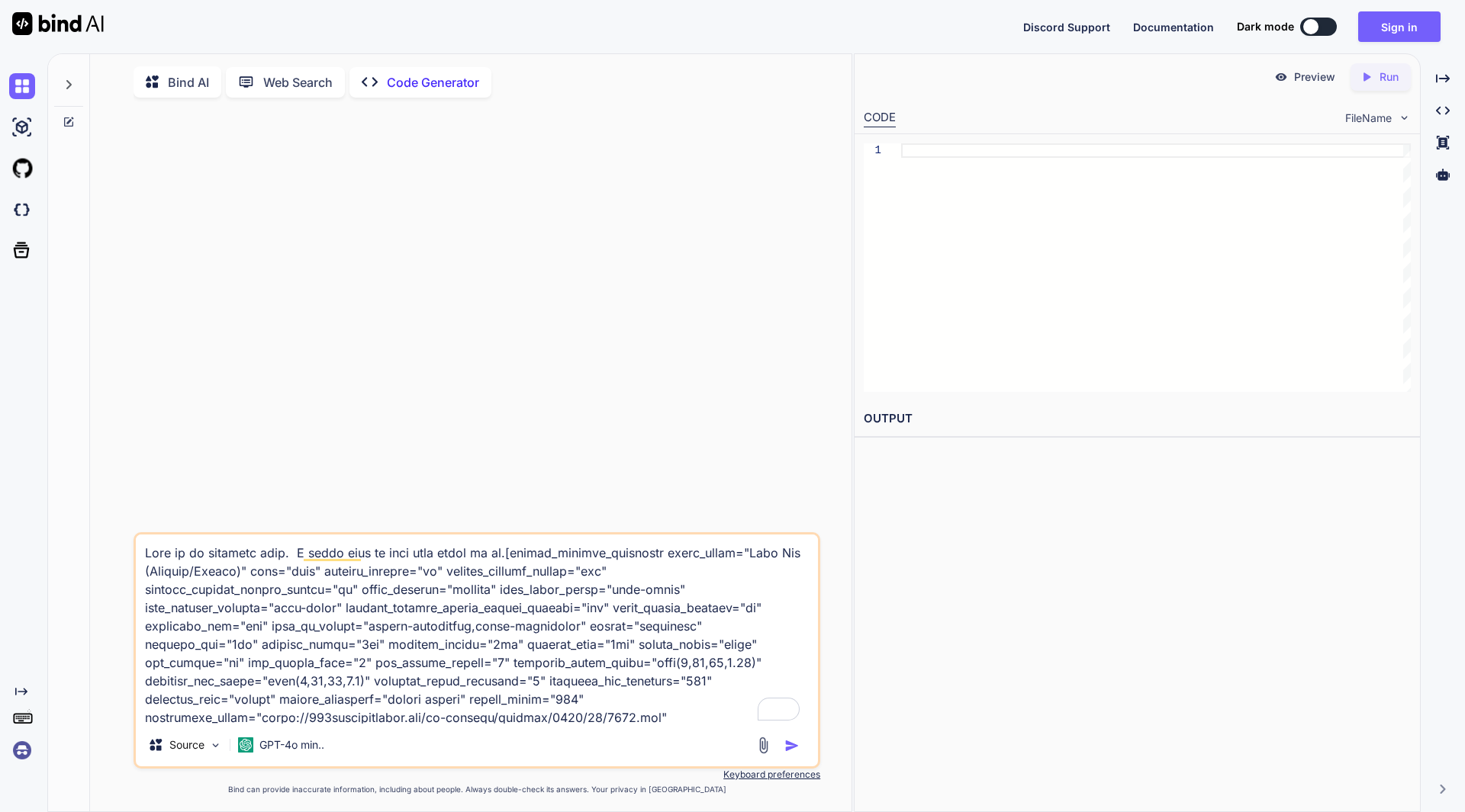
scroll to position [4375, 0]
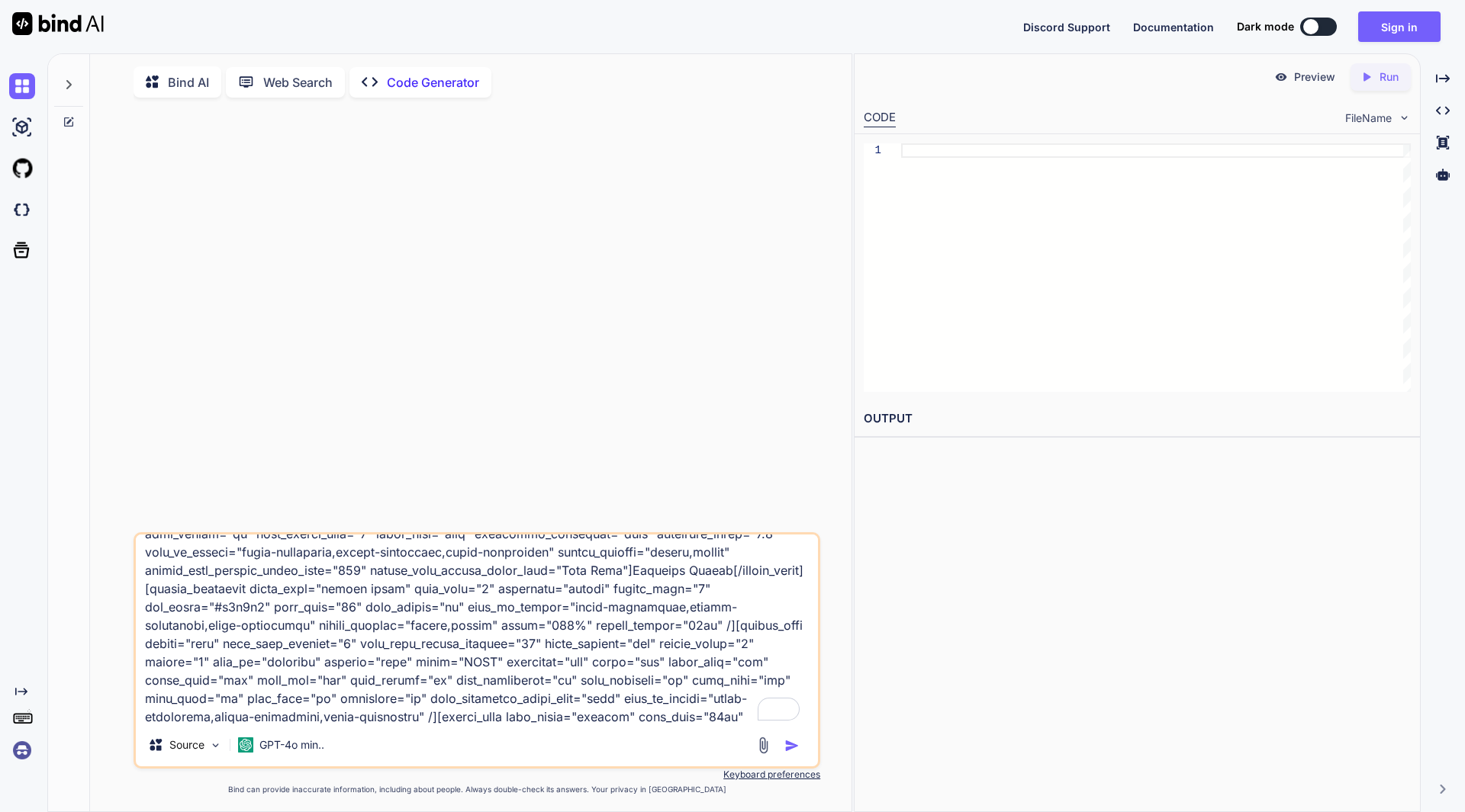
type textarea "Here is my existing code. I would like to make some edits to it.[fusion_builder…"
click at [791, 758] on div "Source GPT-4o min.." at bounding box center [477, 748] width 682 height 36
click at [791, 748] on img "button" at bounding box center [791, 746] width 15 height 15
type textarea "x"
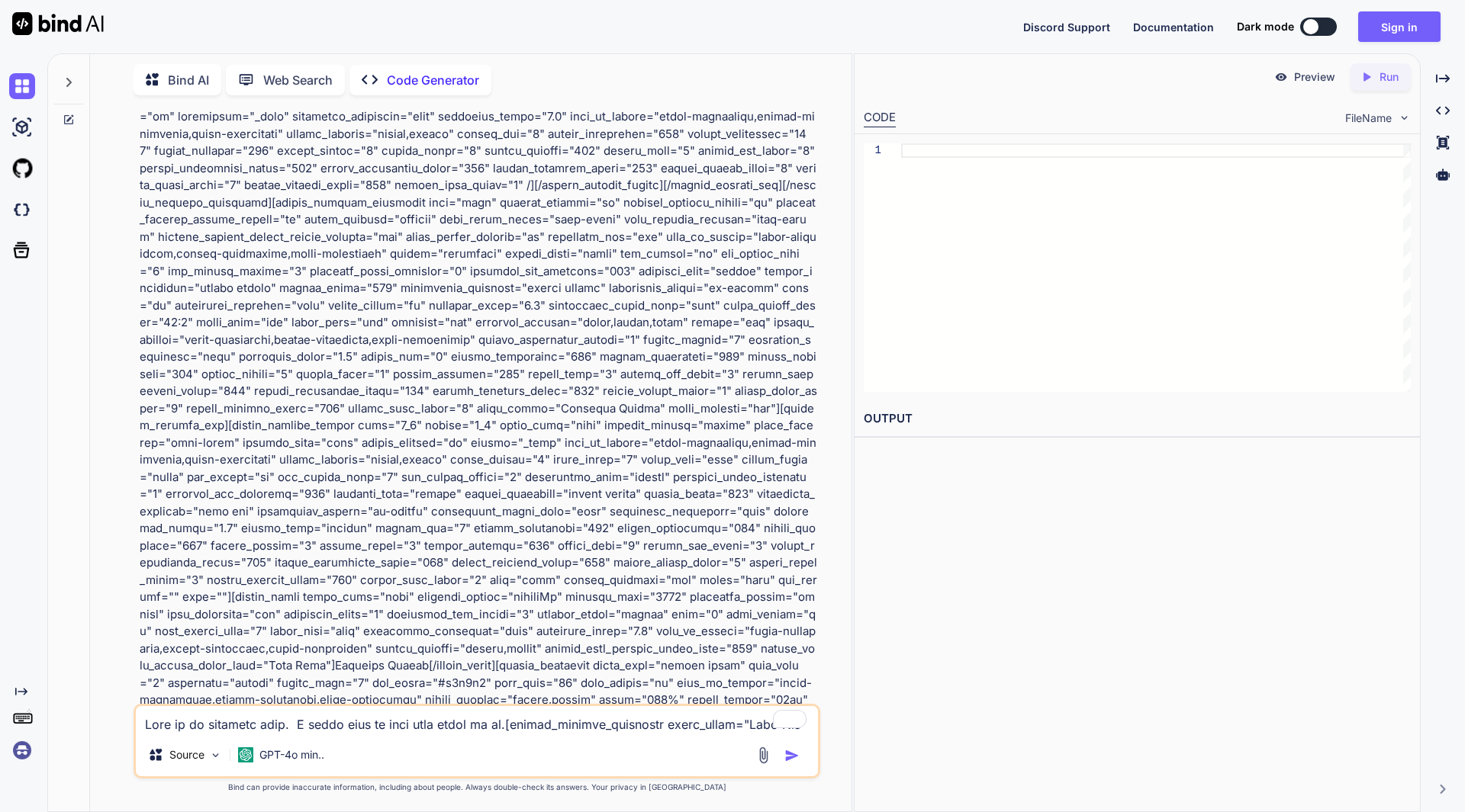
scroll to position [2982, 0]
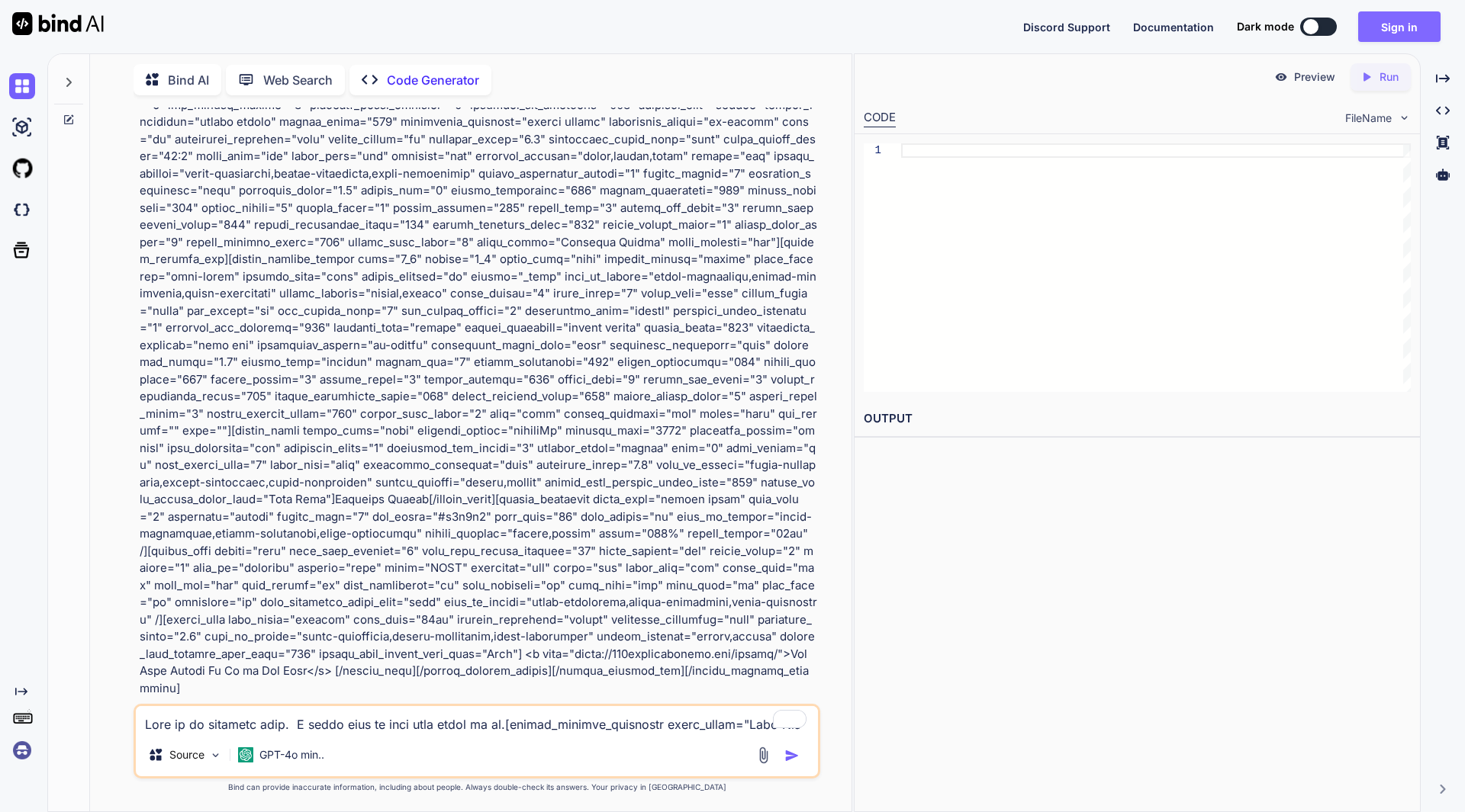
click at [1395, 34] on button "Sign in" at bounding box center [1399, 27] width 83 height 31
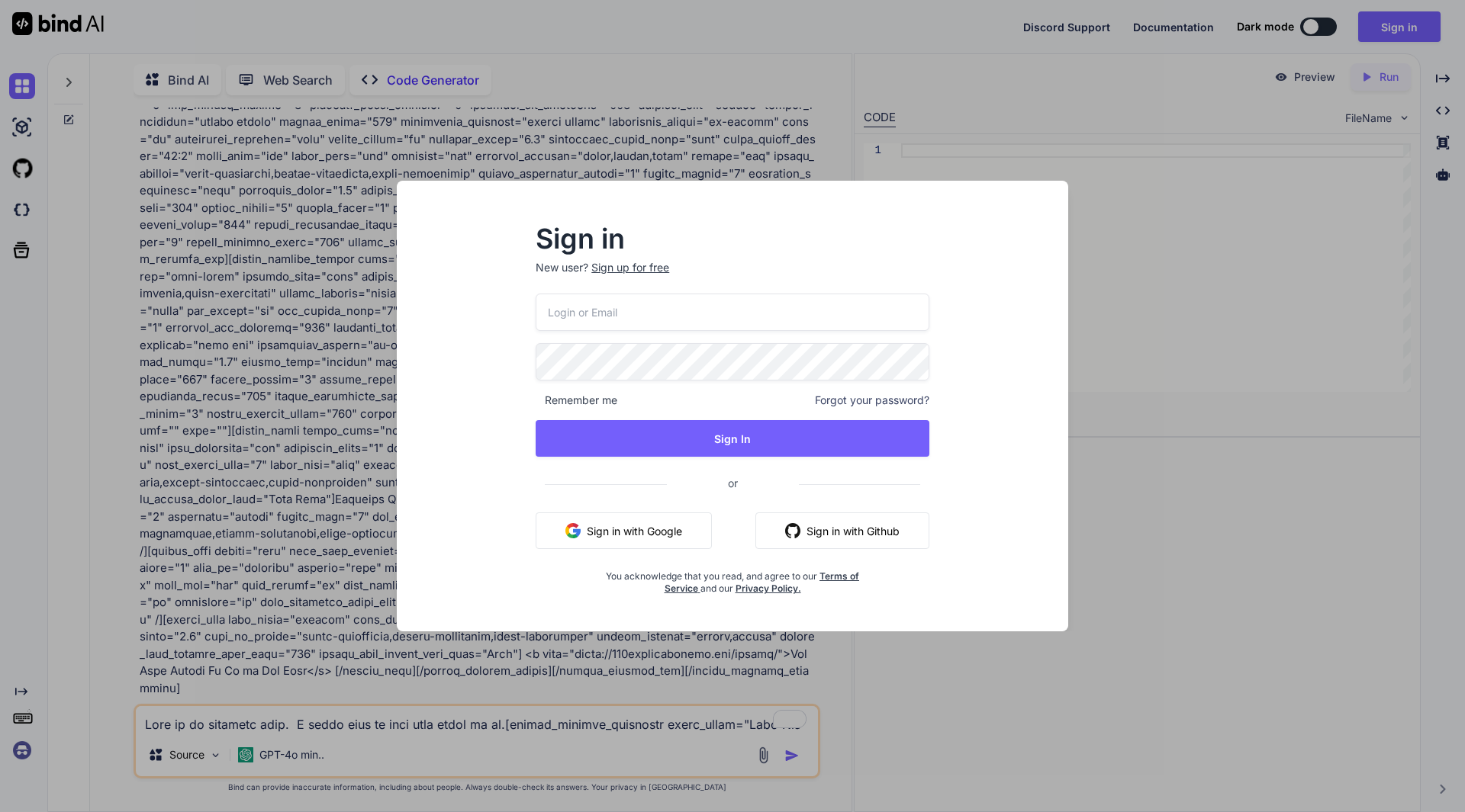
click at [703, 306] on input "email" at bounding box center [732, 312] width 394 height 37
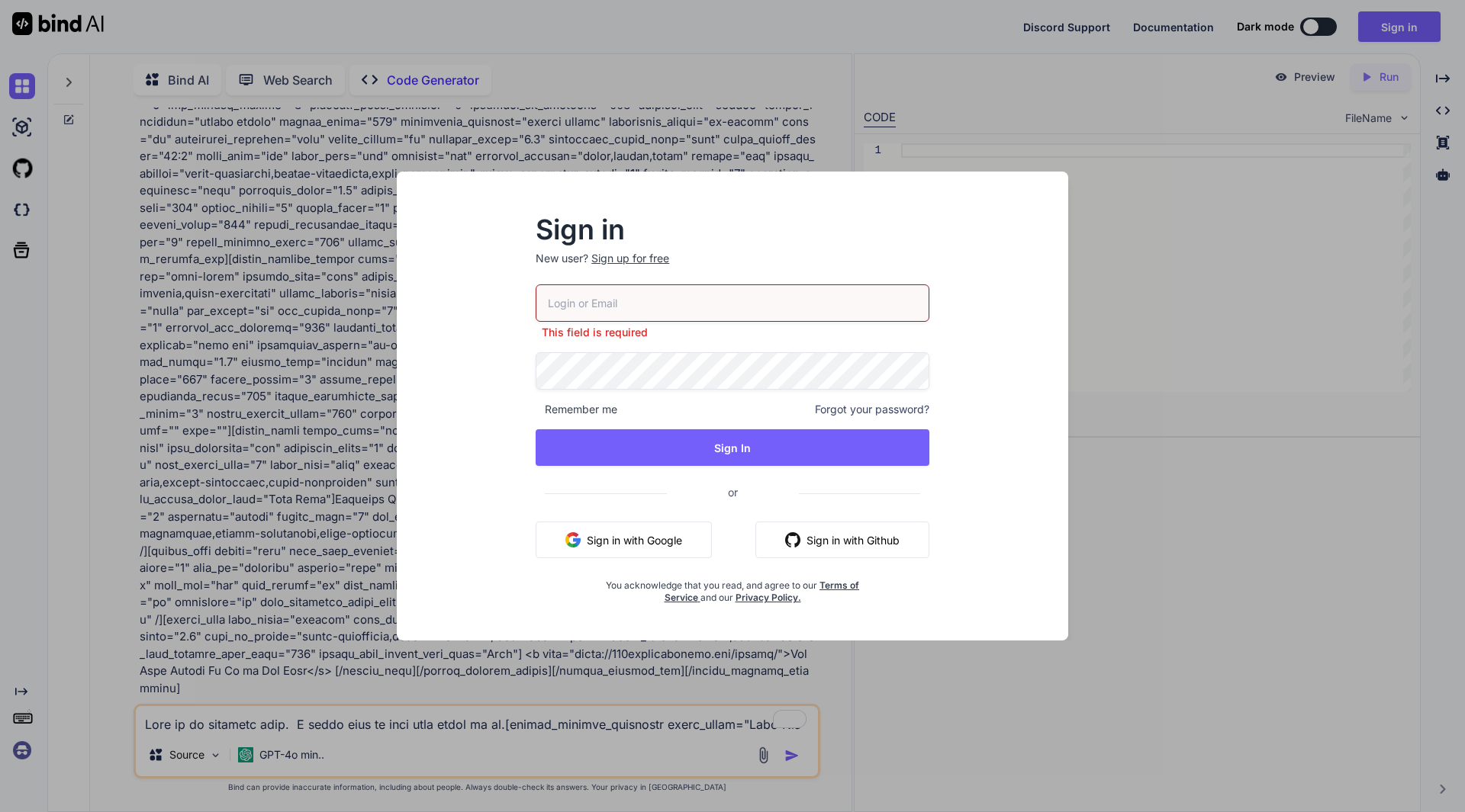
click at [620, 536] on button "Sign in with Google" at bounding box center [624, 540] width 176 height 36
click at [644, 303] on input "email" at bounding box center [732, 303] width 394 height 37
type input "[EMAIL_ADDRESS][DOMAIN_NAME]"
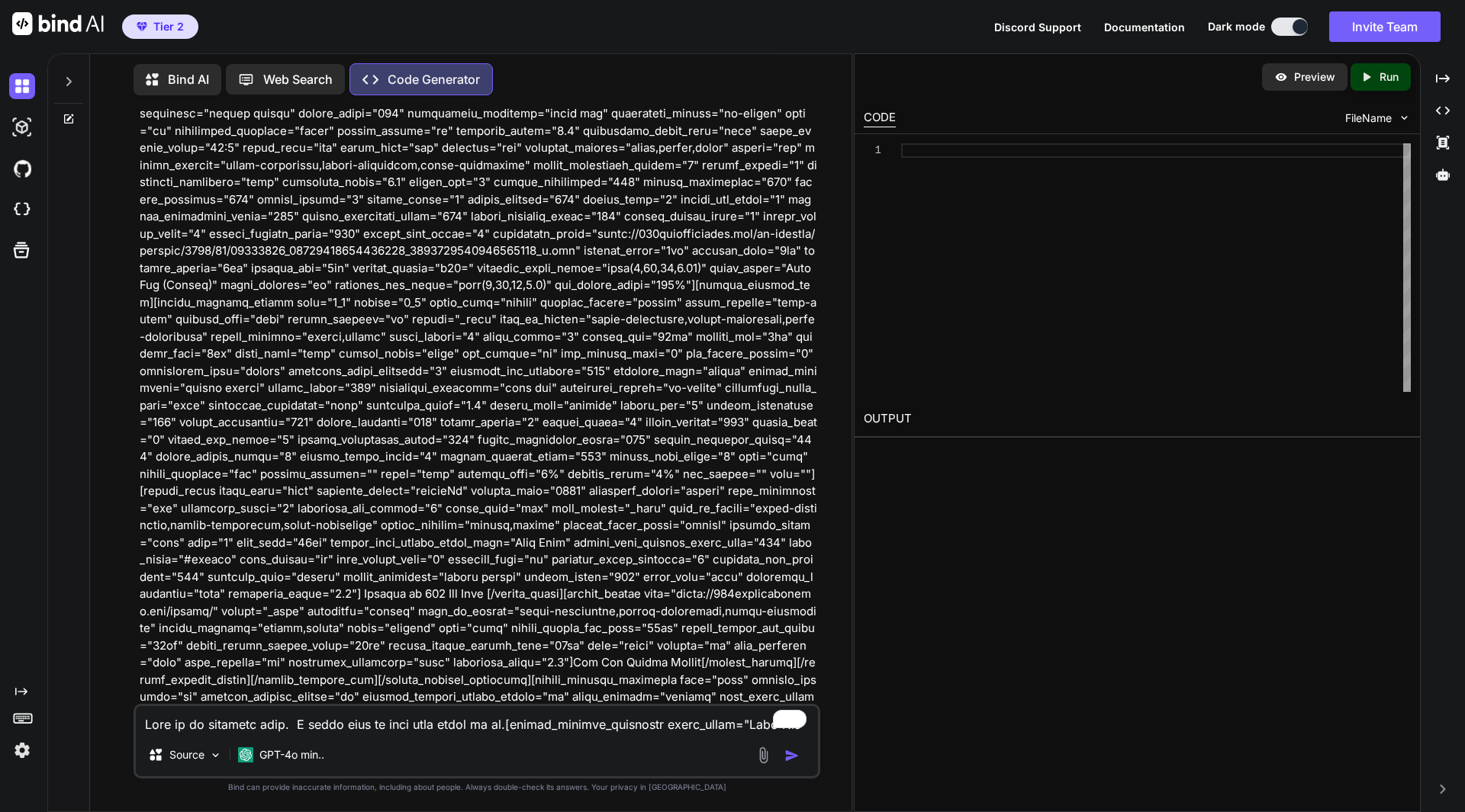
scroll to position [763, 0]
click at [249, 720] on textarea "To enrich screen reader interactions, please activate Accessibility in Grammarl…" at bounding box center [477, 719] width 682 height 27
paste textarea "Check out the Events Calendar!"
paste textarea "New events on our events list!"
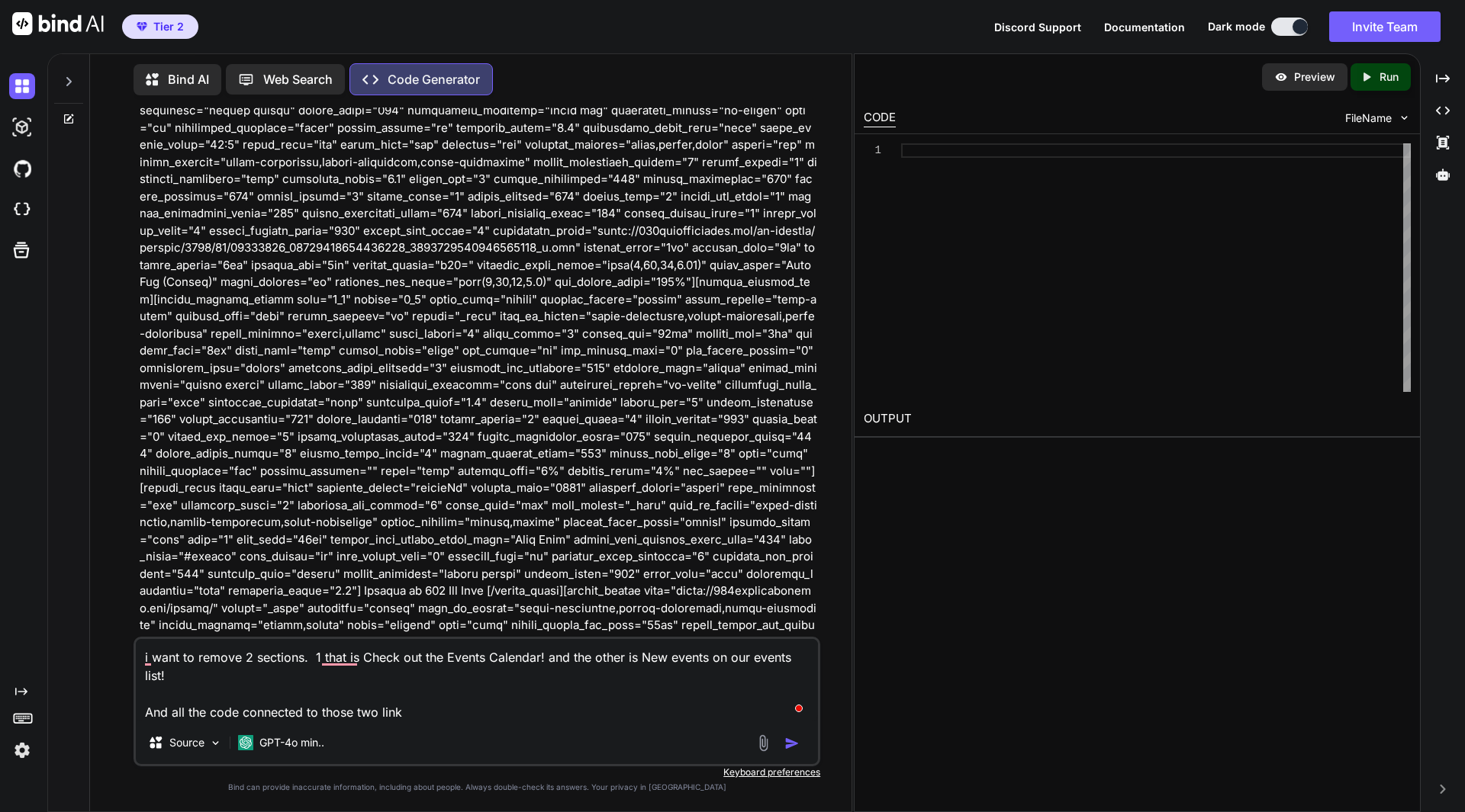
type textarea "i want to remove 2 sections. 1 that is Check out the Events Calendar! and the o…"
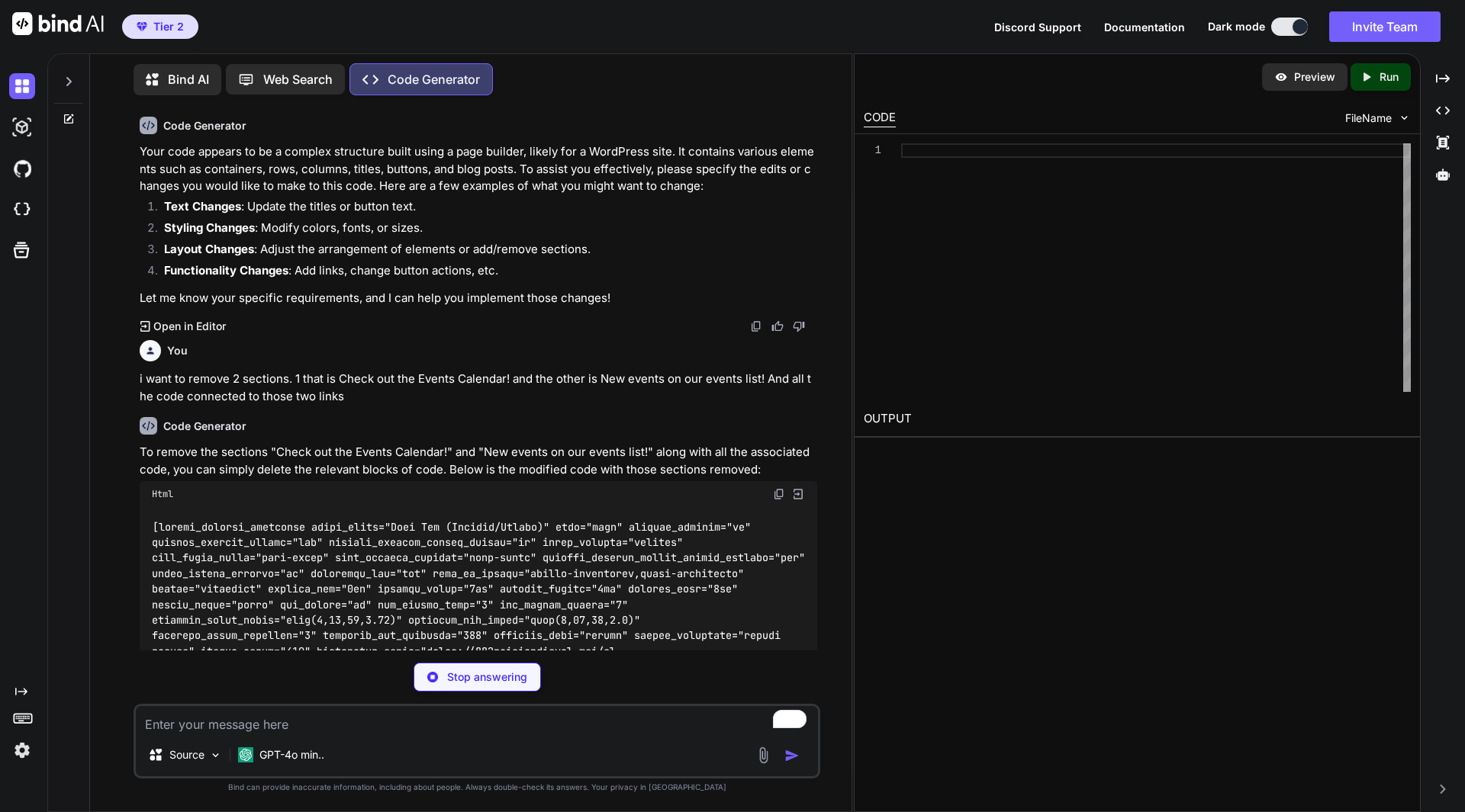
scroll to position [3138, 0]
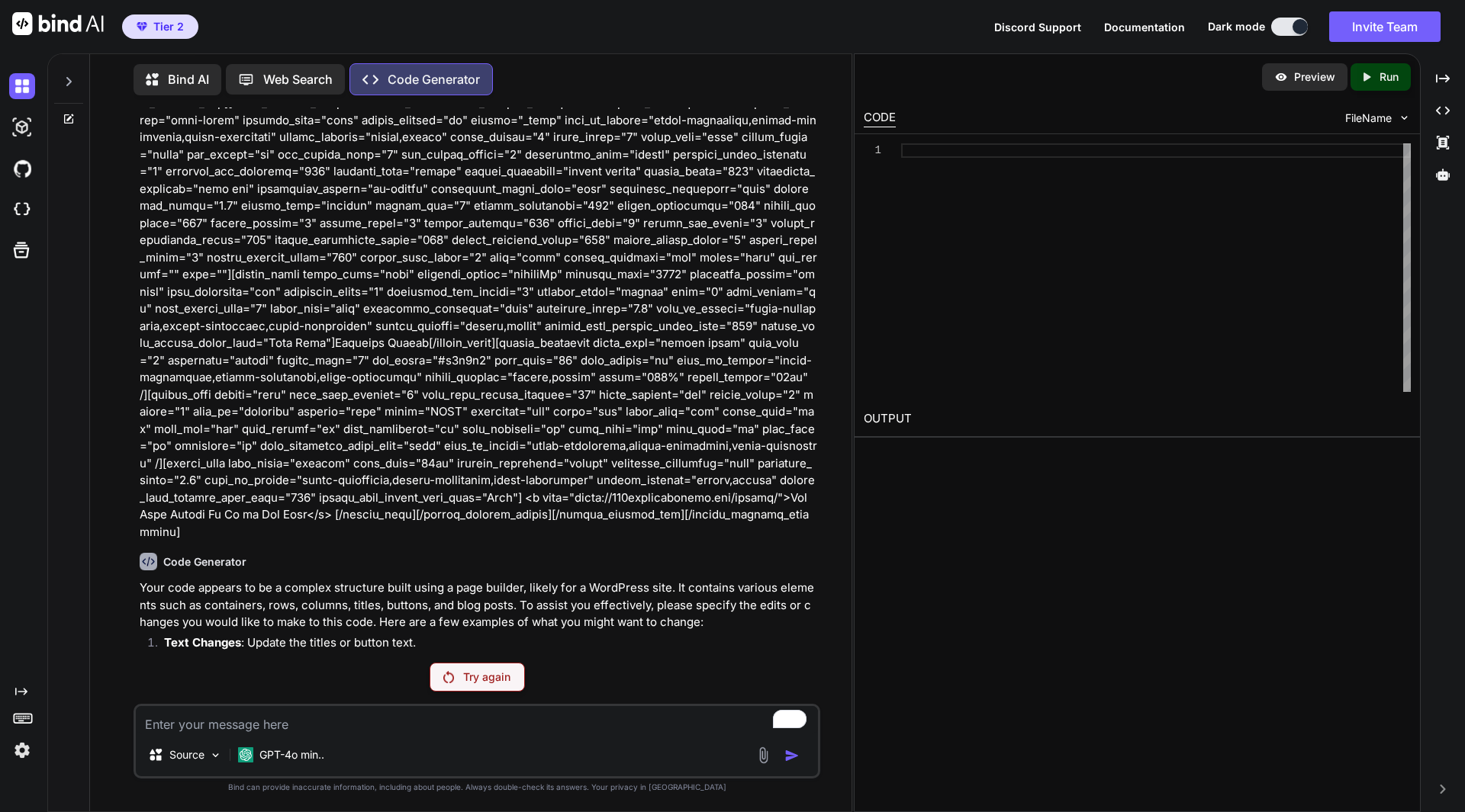
click at [462, 676] on div "Try again" at bounding box center [477, 677] width 95 height 29
click at [457, 672] on div "Try again" at bounding box center [477, 677] width 95 height 29
